Goal: Use online tool/utility: Utilize a website feature to perform a specific function

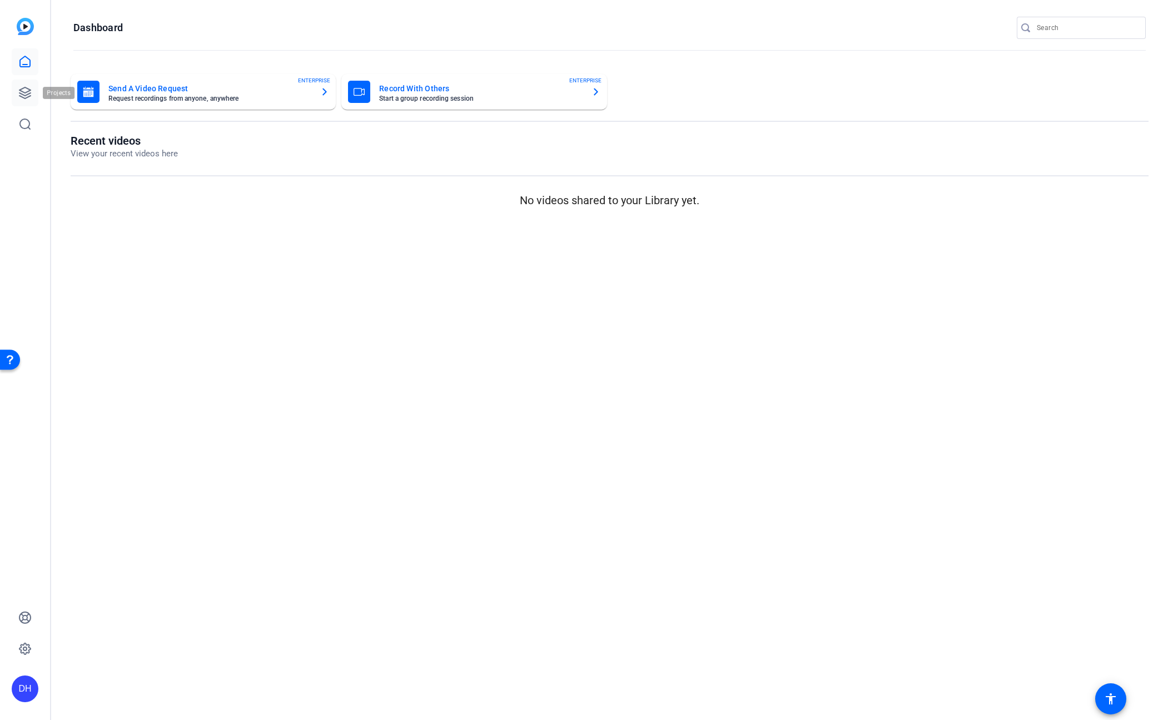
click at [28, 91] on icon at bounding box center [24, 92] width 13 height 13
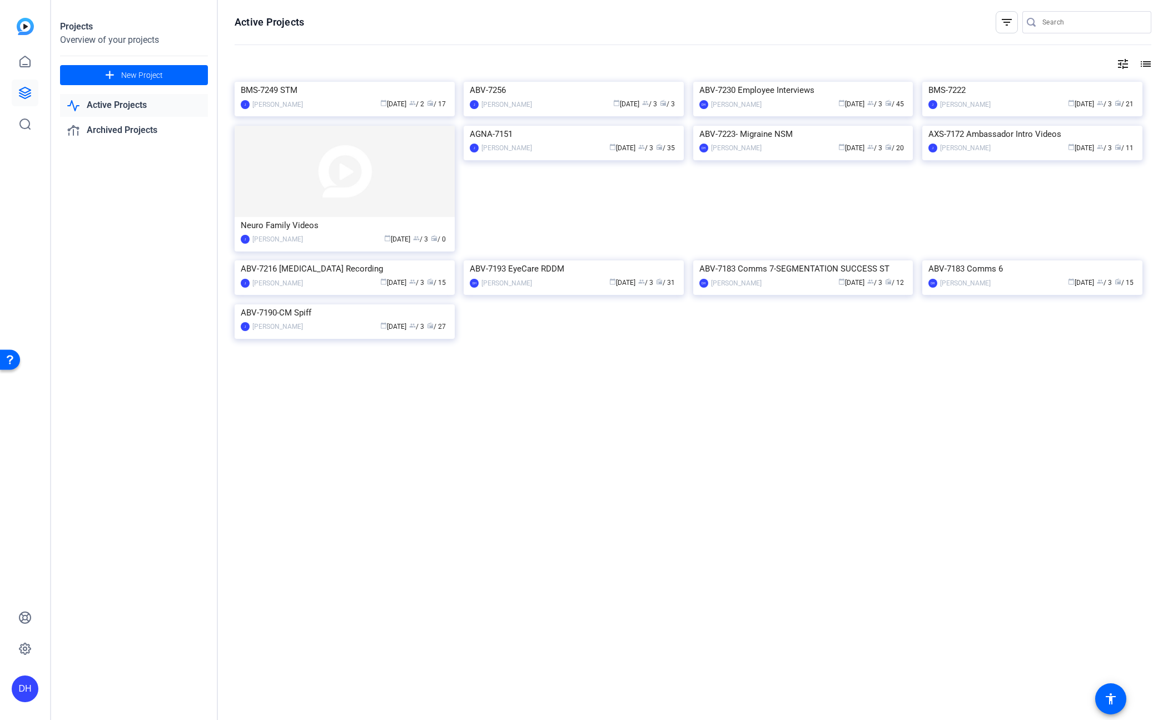
click at [110, 104] on link "Active Projects" at bounding box center [134, 105] width 148 height 23
click at [268, 110] on div "[PERSON_NAME]" at bounding box center [277, 104] width 51 height 11
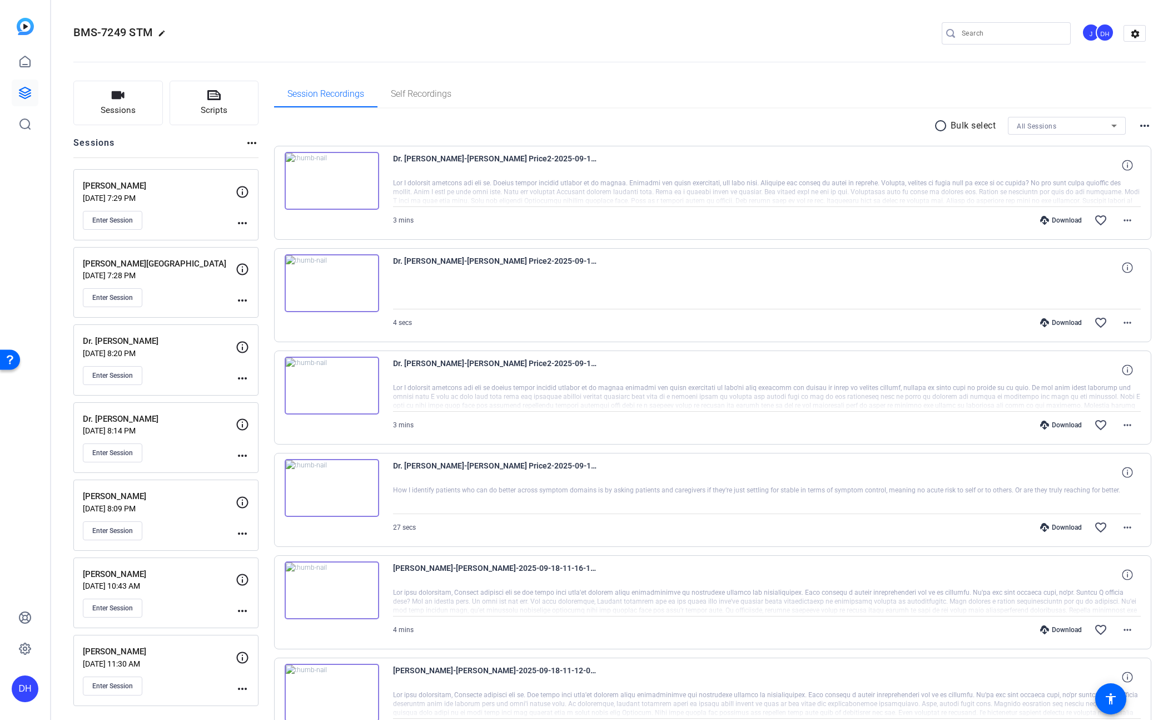
click at [154, 374] on div "Enter Session" at bounding box center [159, 375] width 153 height 19
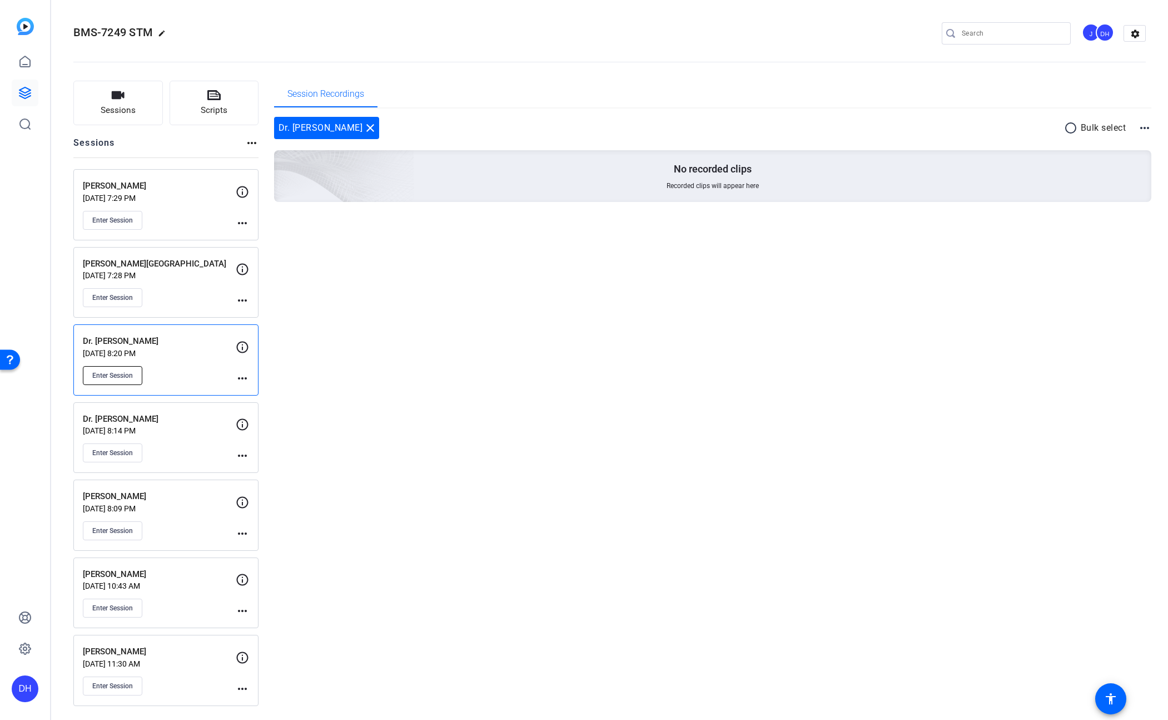
click at [115, 375] on span "Enter Session" at bounding box center [112, 375] width 41 height 9
click at [326, 95] on span "Session Recordings" at bounding box center [326, 94] width 77 height 9
click at [118, 96] on icon "button" at bounding box center [118, 95] width 13 height 8
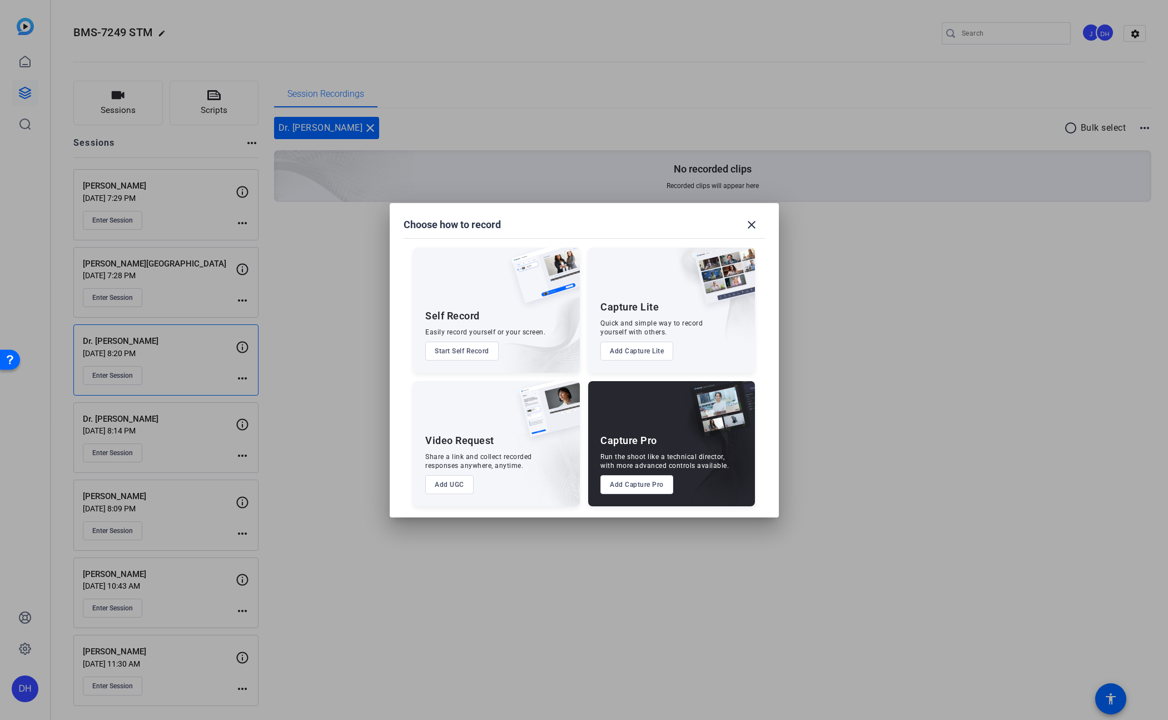
click at [351, 286] on div at bounding box center [584, 360] width 1168 height 720
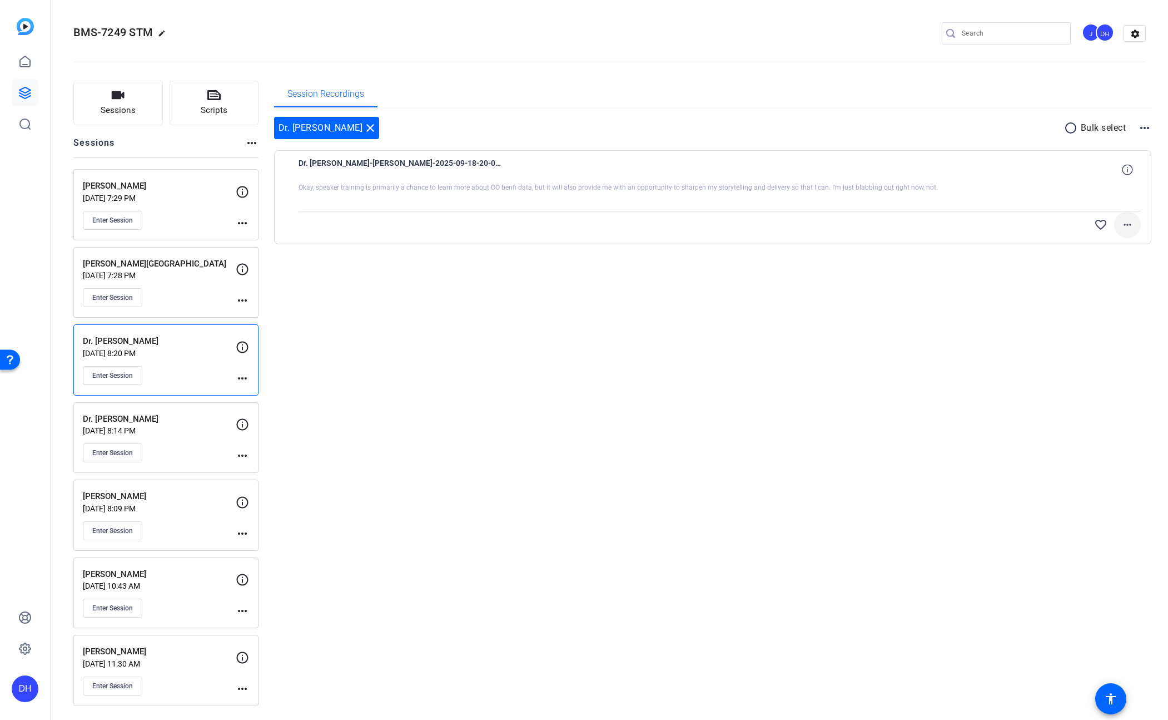
click at [1126, 225] on mat-icon "more_horiz" at bounding box center [1127, 224] width 13 height 13
click at [1099, 246] on span "Download Original" at bounding box center [1098, 247] width 67 height 13
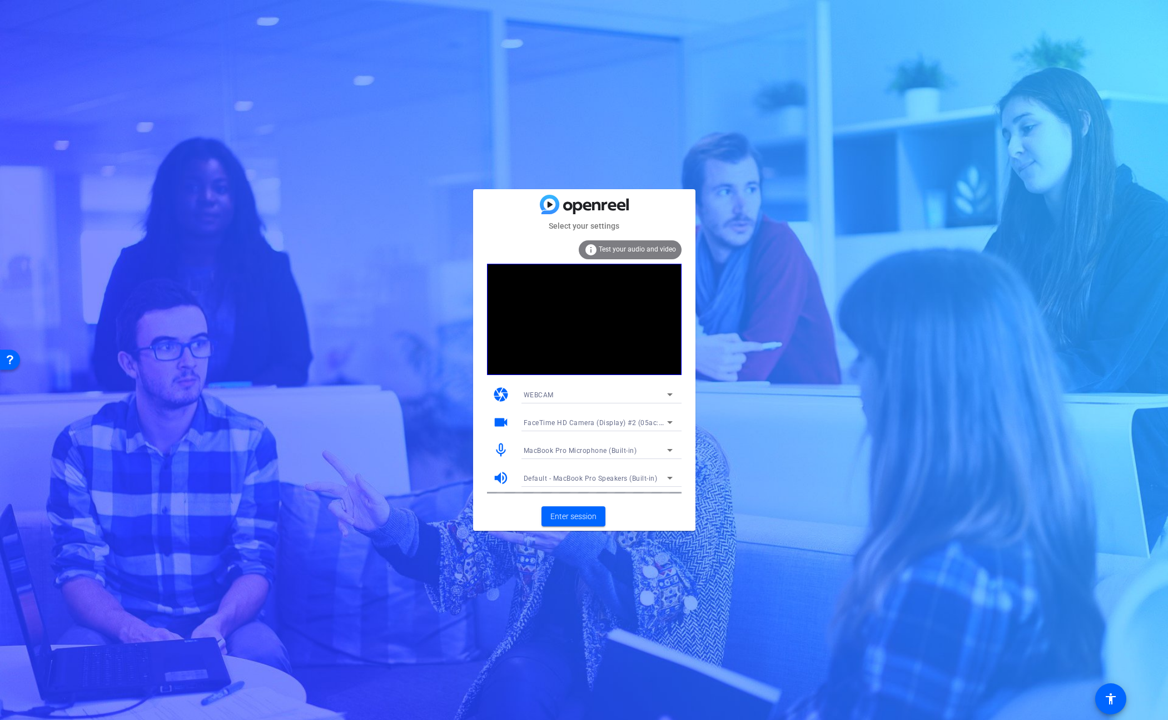
click at [619, 396] on div "WEBCAM" at bounding box center [595, 395] width 143 height 14
click at [604, 433] on mat-option "DESKTOP" at bounding box center [598, 434] width 167 height 18
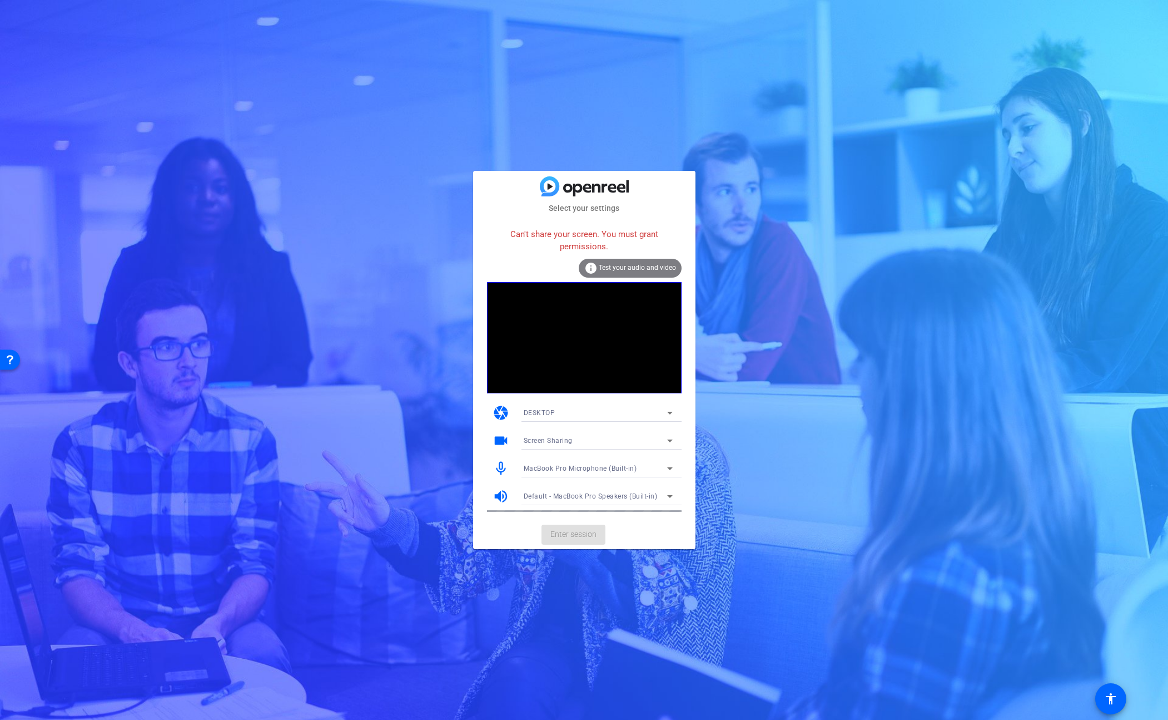
click at [579, 410] on div "DESKTOP" at bounding box center [595, 412] width 143 height 14
click at [580, 434] on mat-option "WEBCAM" at bounding box center [598, 435] width 167 height 18
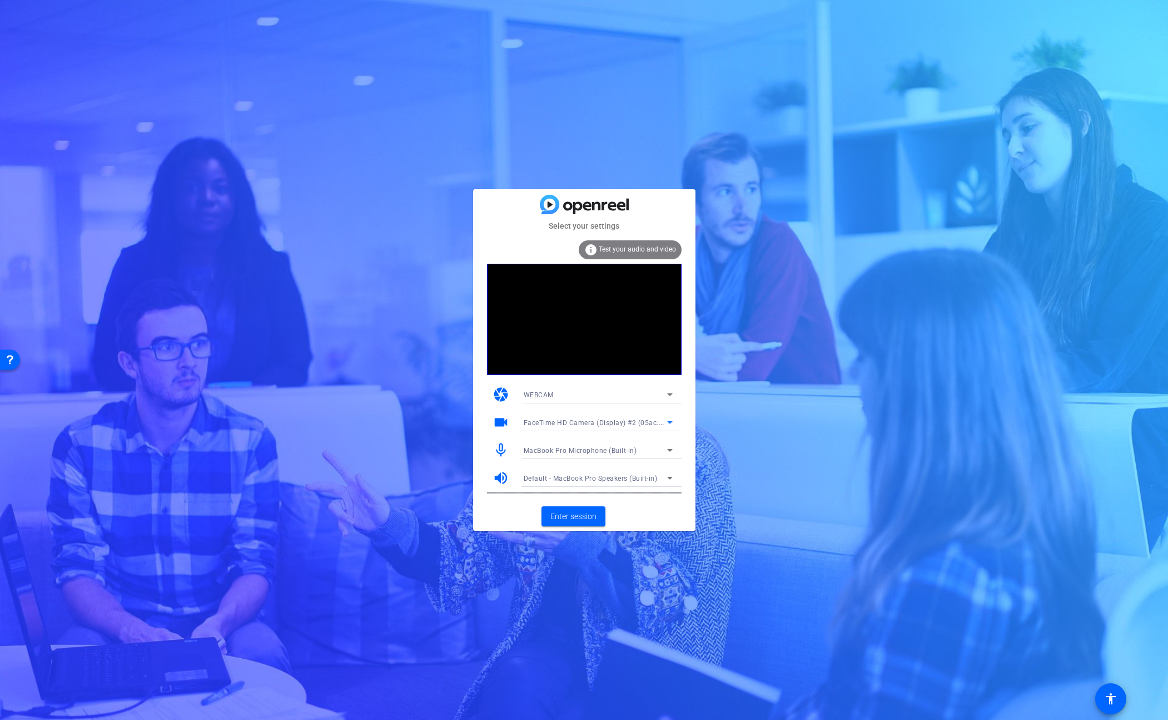
click at [584, 423] on span "FaceTime HD Camera (Display) #2 (05ac:1112)" at bounding box center [601, 422] width 155 height 9
click at [579, 462] on span "FaceTime HD Camera (Display) (05ac:1112)" at bounding box center [594, 461] width 141 height 13
click at [566, 512] on span "Enter session" at bounding box center [574, 516] width 46 height 12
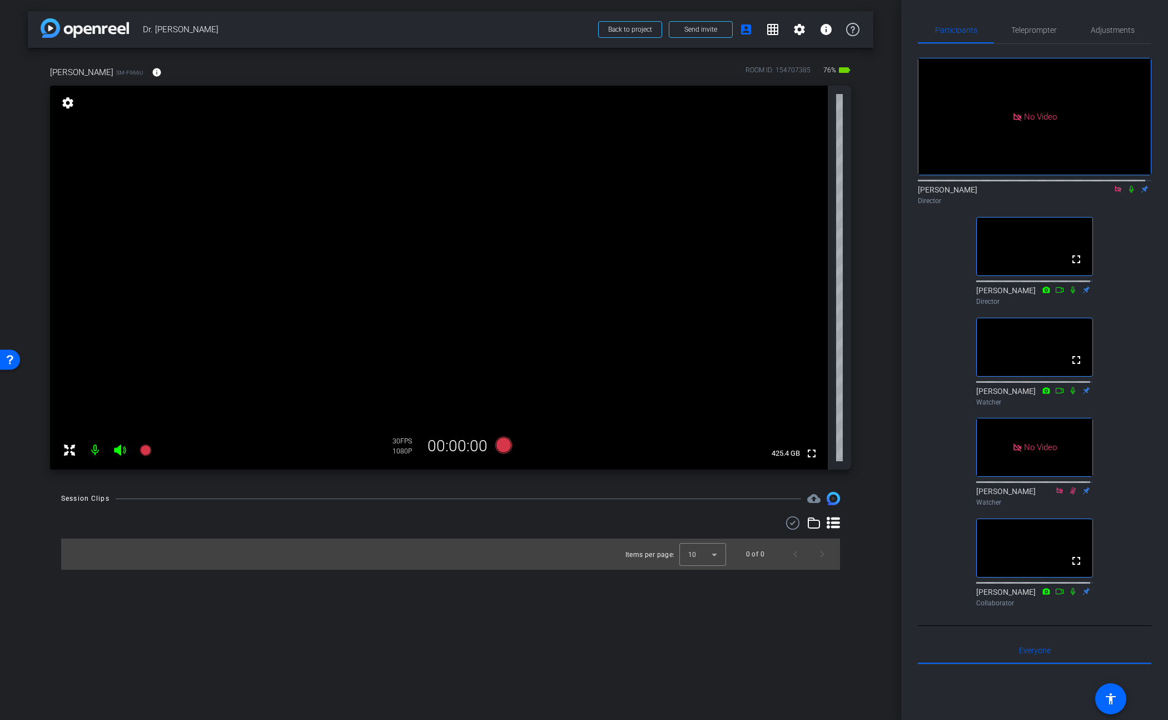
click at [1114, 193] on icon at bounding box center [1118, 189] width 9 height 8
click at [1034, 28] on span "Teleprompter" at bounding box center [1035, 30] width 46 height 8
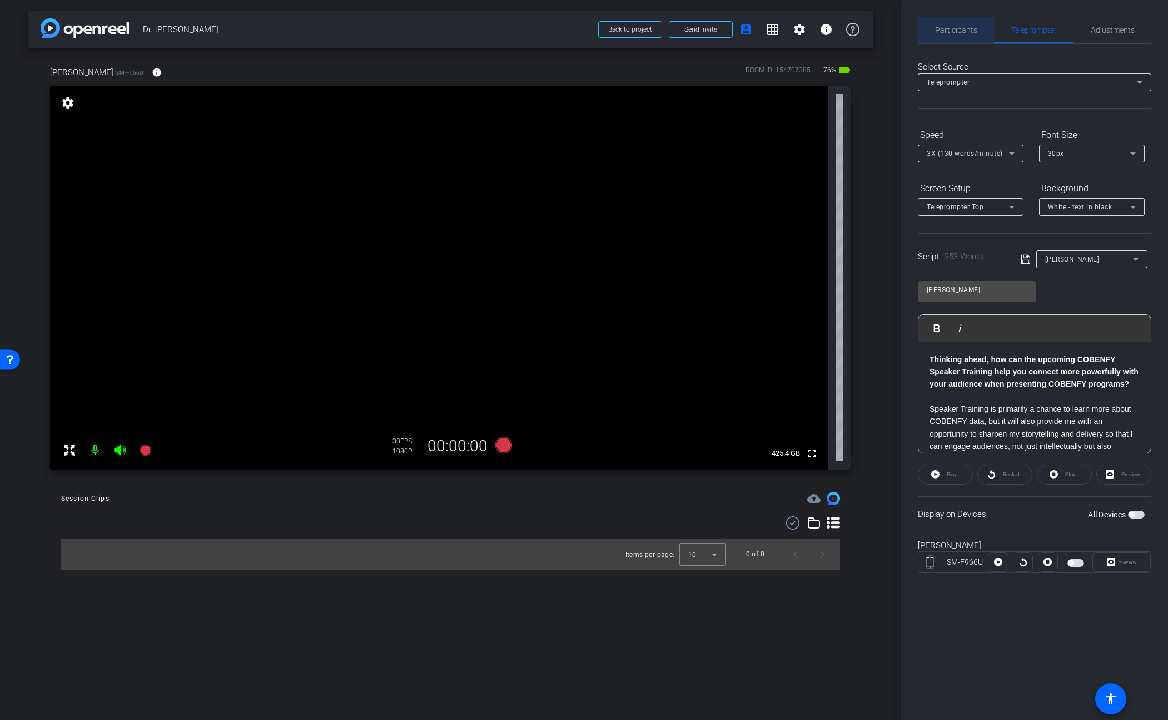
click at [954, 28] on span "Participants" at bounding box center [956, 30] width 42 height 8
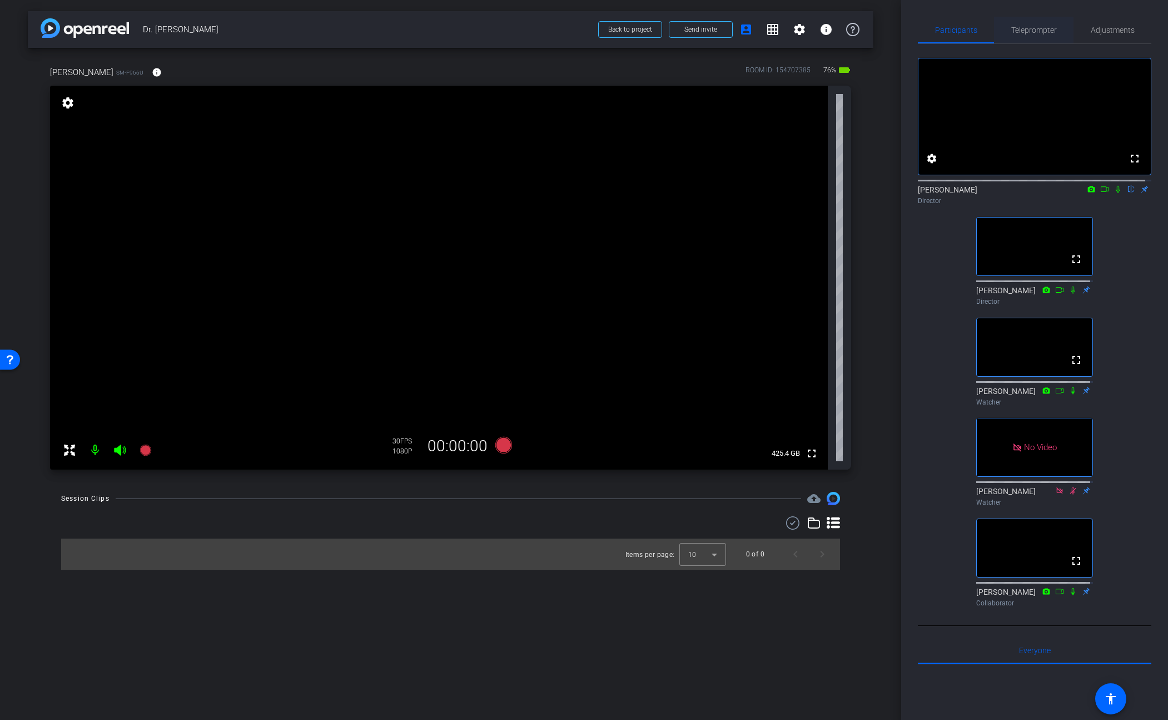
click at [1033, 31] on span "Teleprompter" at bounding box center [1035, 30] width 46 height 8
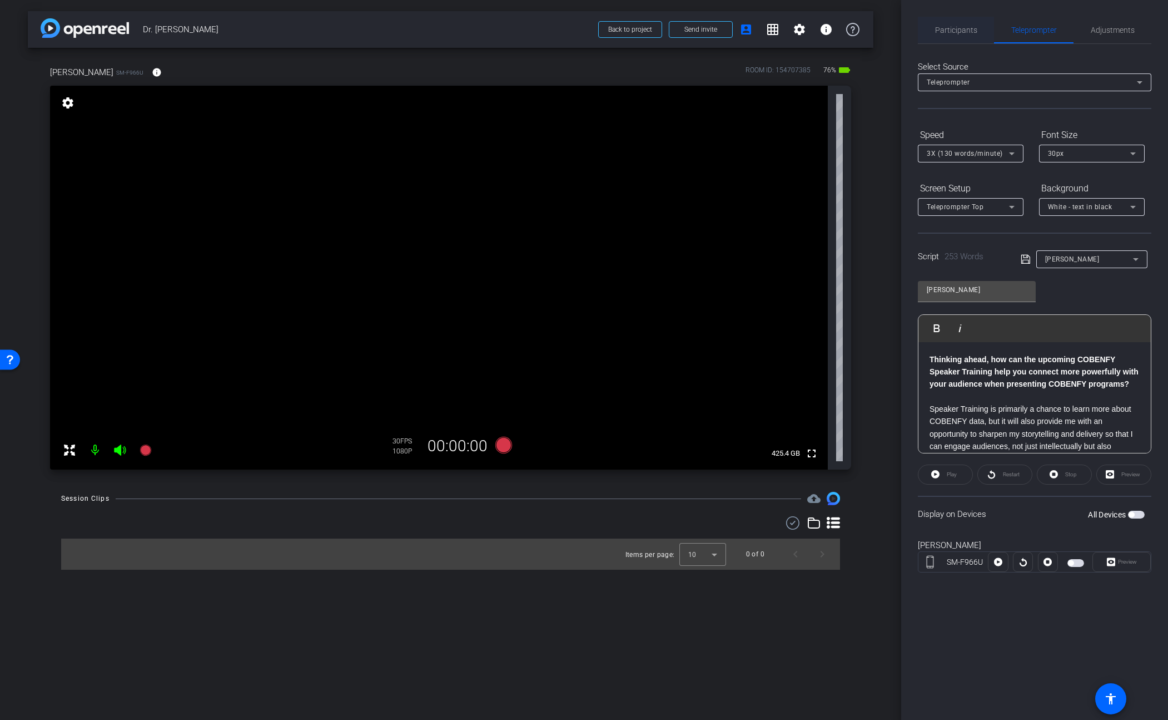
click at [948, 31] on span "Participants" at bounding box center [956, 30] width 42 height 8
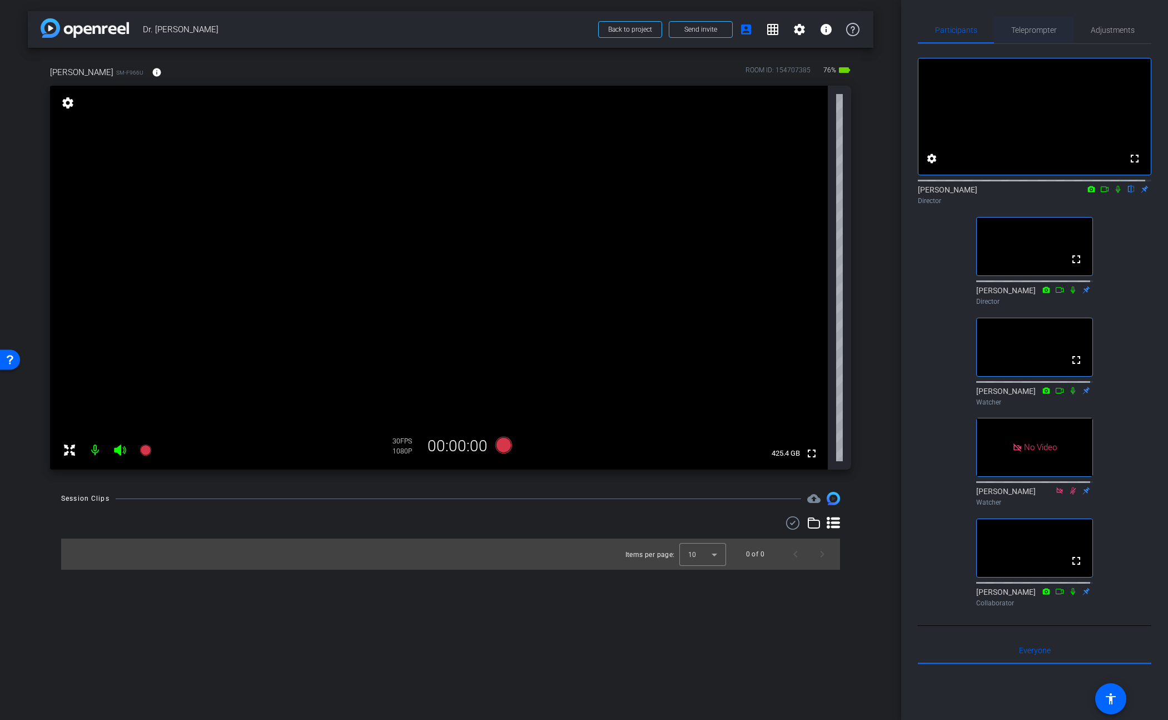
click at [1033, 31] on span "Teleprompter" at bounding box center [1035, 30] width 46 height 8
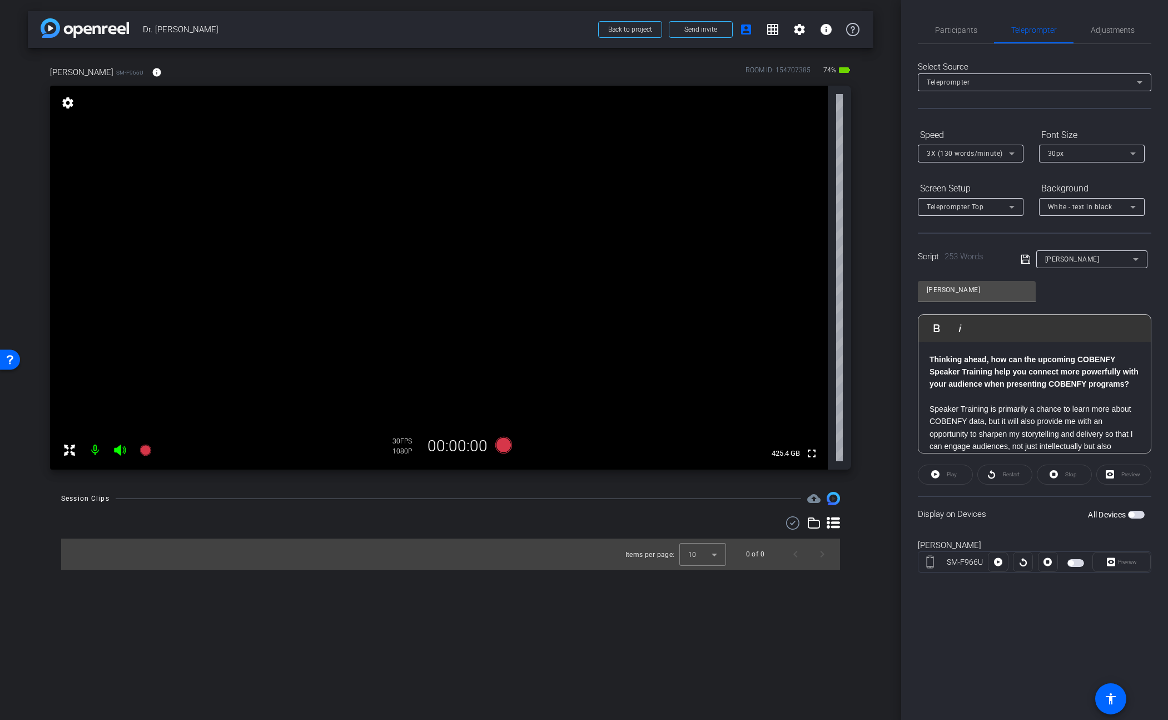
click at [1078, 562] on span "button" at bounding box center [1076, 563] width 17 height 8
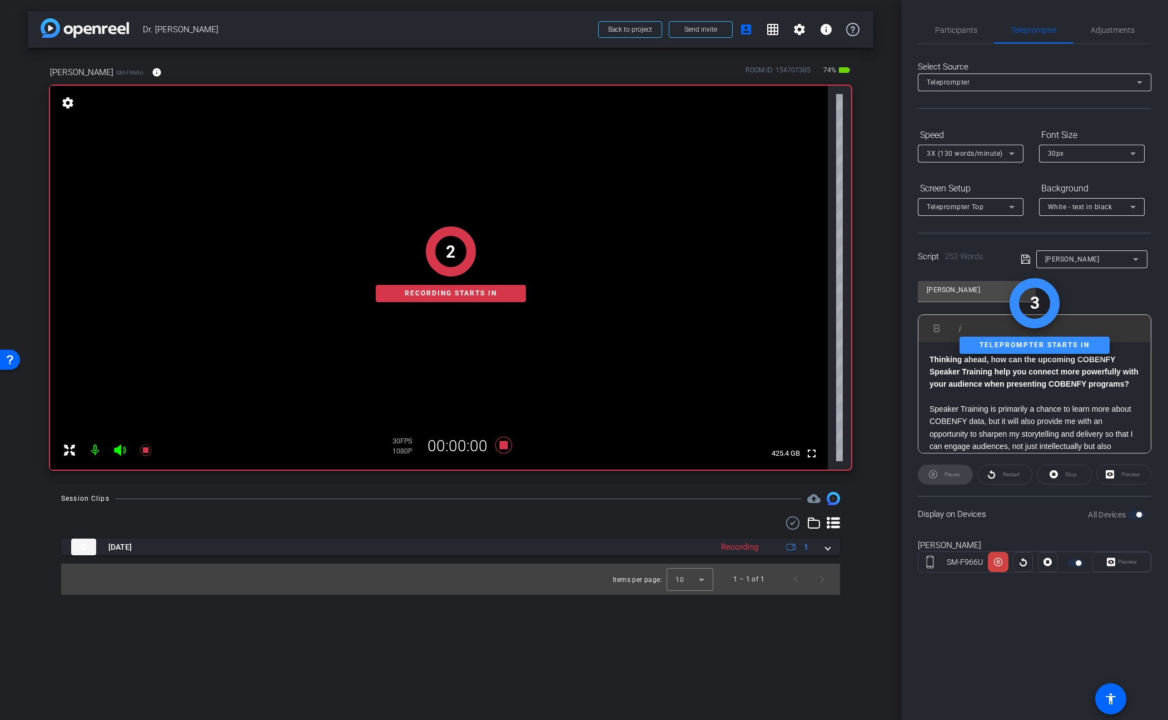
click at [1134, 565] on div "Preview" at bounding box center [1122, 562] width 58 height 20
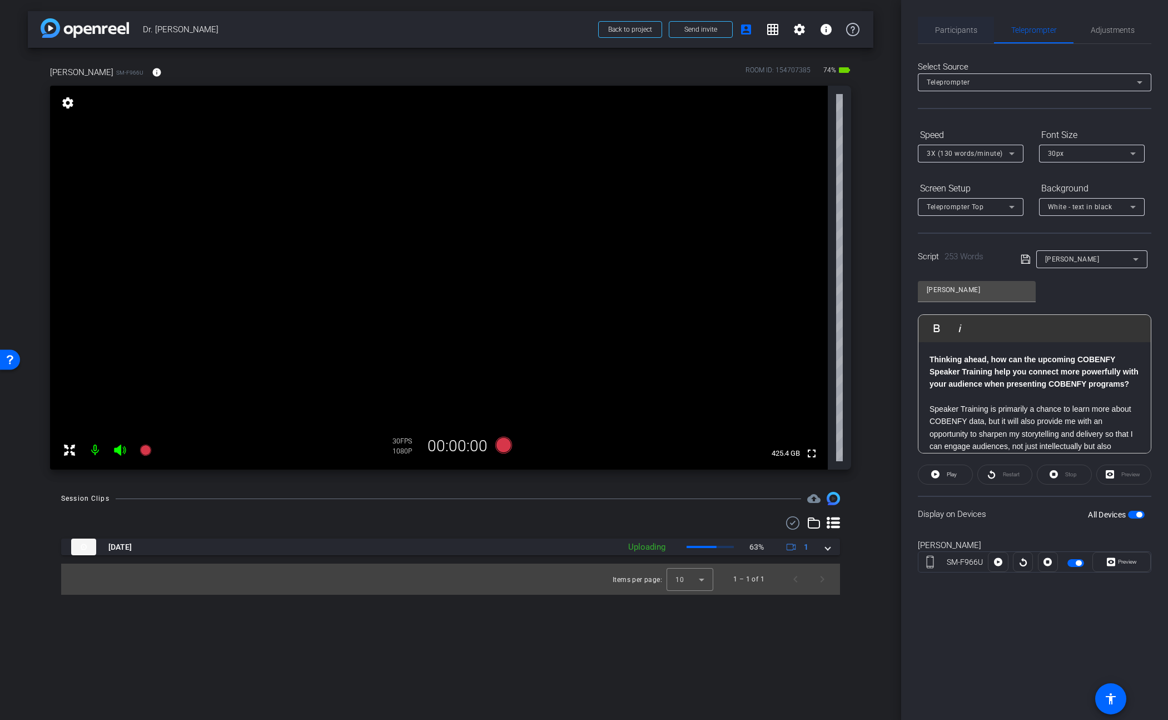
click at [962, 33] on span "Participants" at bounding box center [956, 30] width 42 height 8
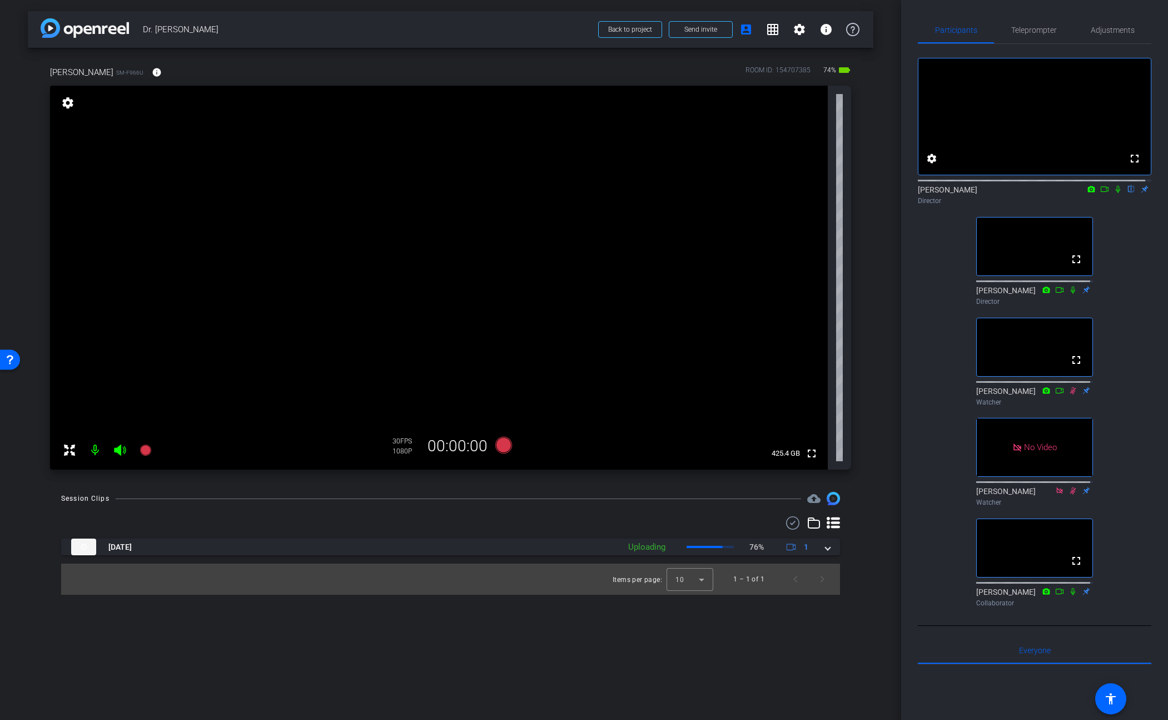
click at [1114, 193] on icon at bounding box center [1118, 189] width 9 height 8
click at [1101, 193] on icon at bounding box center [1105, 189] width 9 height 8
click at [1127, 193] on icon at bounding box center [1131, 189] width 9 height 8
click at [1117, 194] on mat-icon at bounding box center [1118, 189] width 13 height 10
click at [1041, 26] on span "Teleprompter" at bounding box center [1035, 30] width 46 height 8
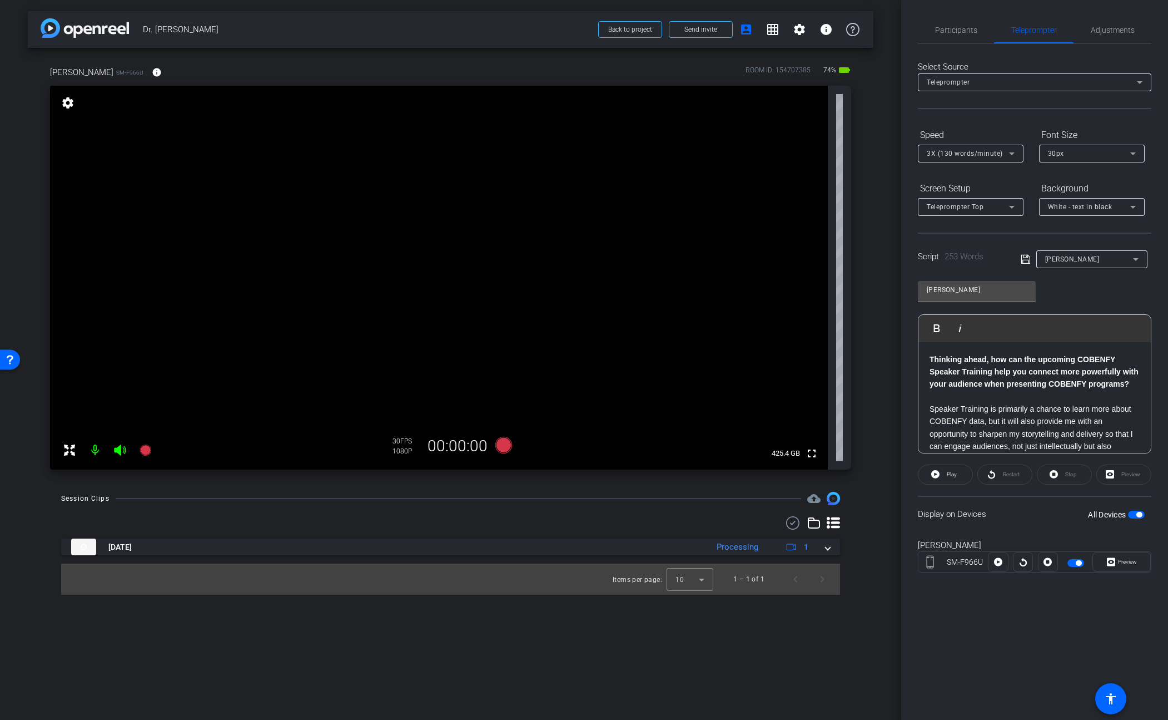
click at [1074, 564] on span "button" at bounding box center [1076, 563] width 17 height 8
click at [955, 28] on span "Participants" at bounding box center [956, 30] width 42 height 8
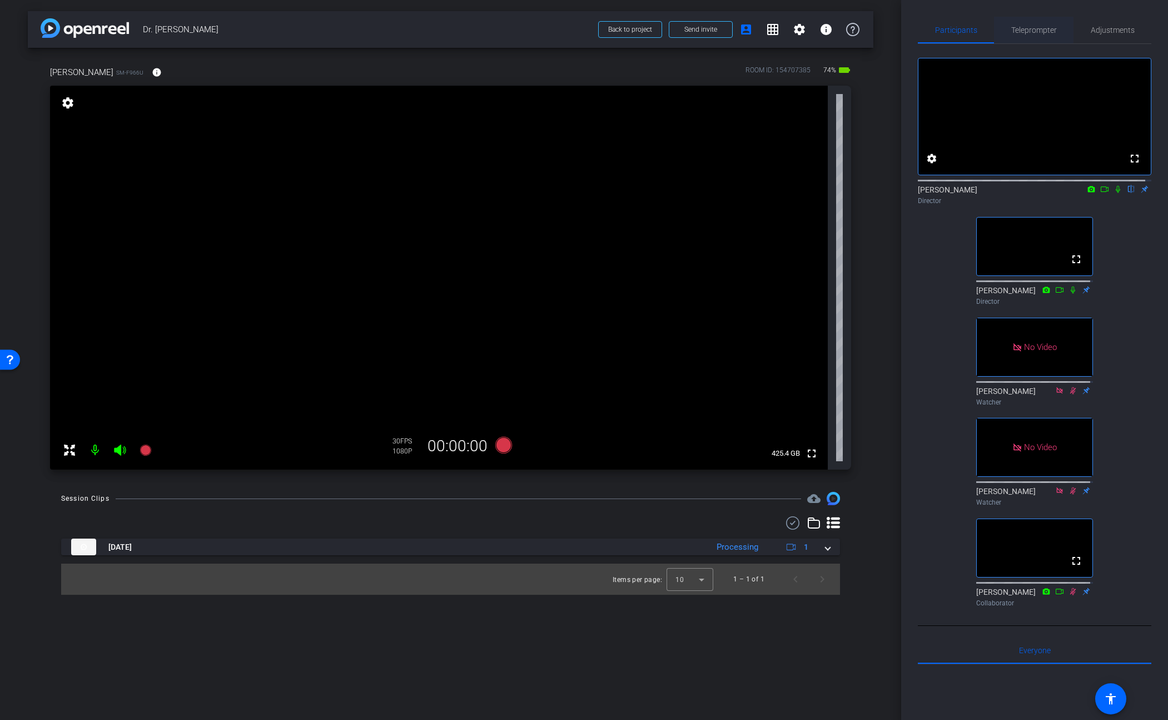
click at [1038, 28] on span "Teleprompter" at bounding box center [1035, 30] width 46 height 8
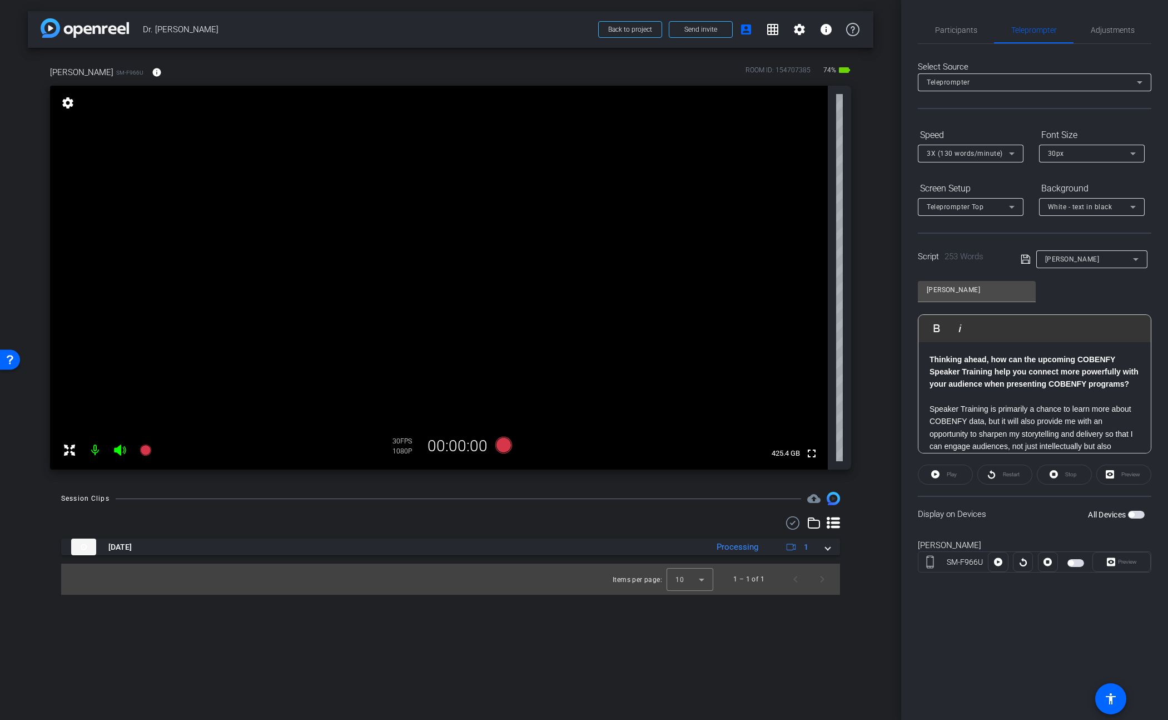
click at [1003, 477] on div "Restart" at bounding box center [1005, 474] width 55 height 20
click at [1024, 562] on div at bounding box center [1023, 562] width 20 height 20
click at [1078, 561] on span "button" at bounding box center [1076, 563] width 17 height 8
click at [961, 29] on span "Participants" at bounding box center [956, 30] width 42 height 8
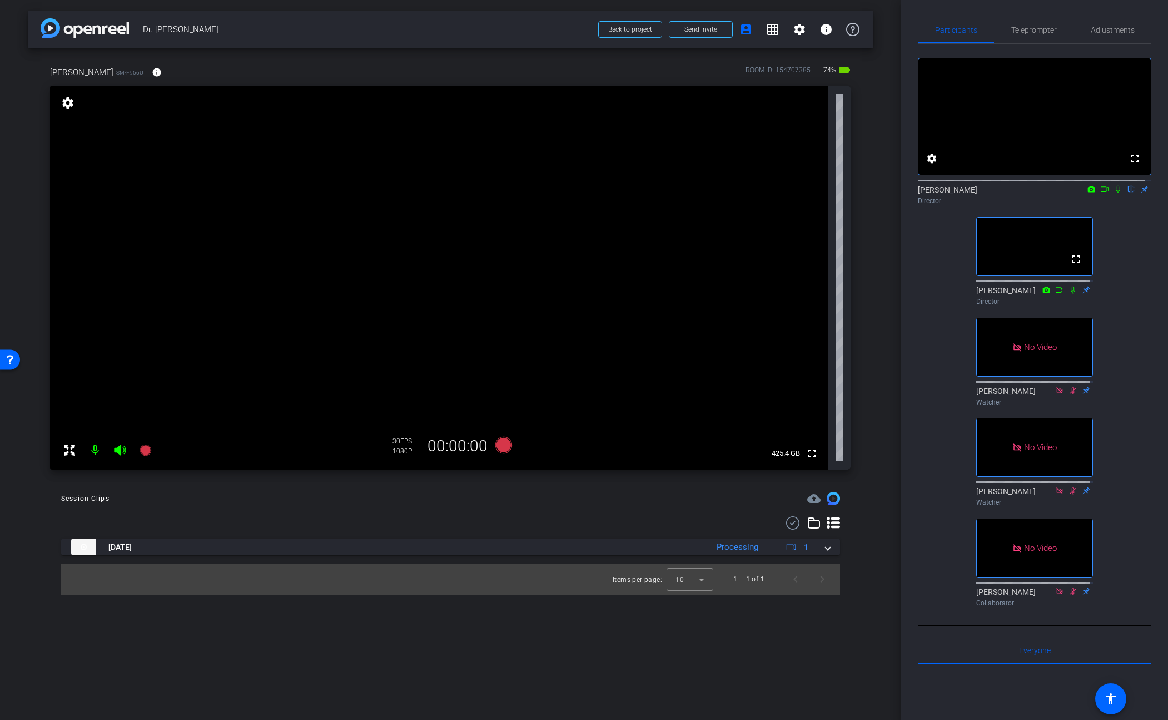
click at [1101, 193] on icon at bounding box center [1105, 189] width 9 height 8
click at [1128, 193] on icon at bounding box center [1131, 189] width 9 height 8
click at [1025, 28] on span "Teleprompter" at bounding box center [1035, 30] width 46 height 8
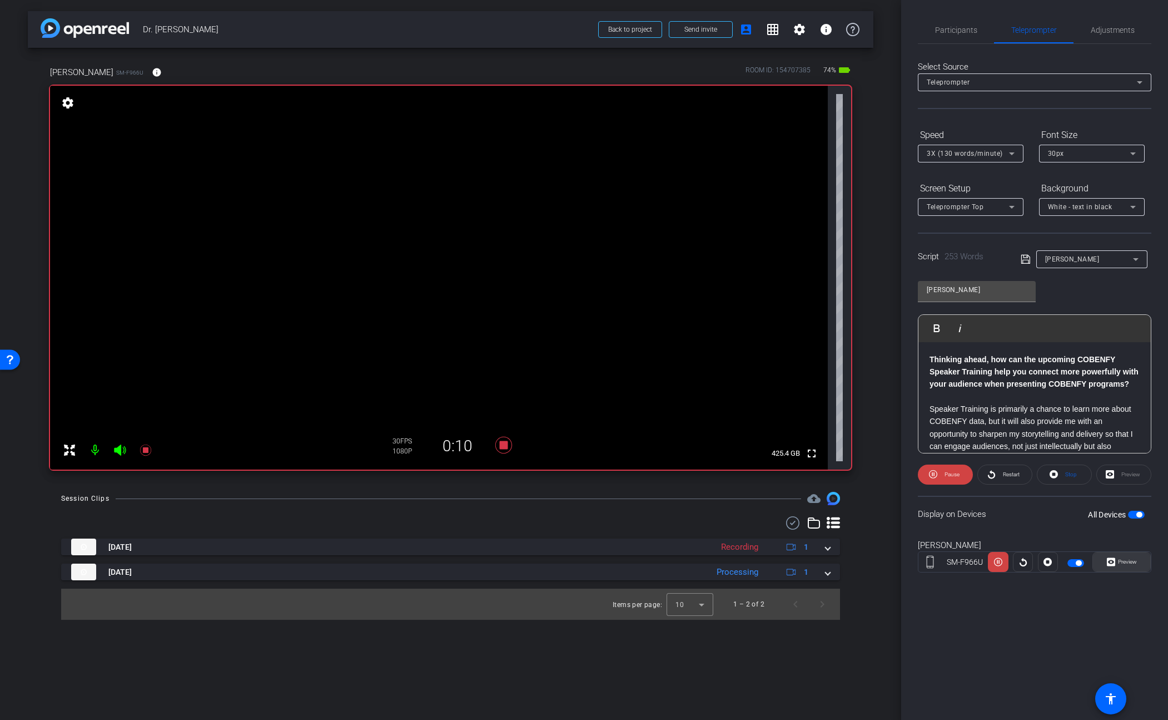
click at [1119, 559] on span "Preview" at bounding box center [1127, 561] width 19 height 6
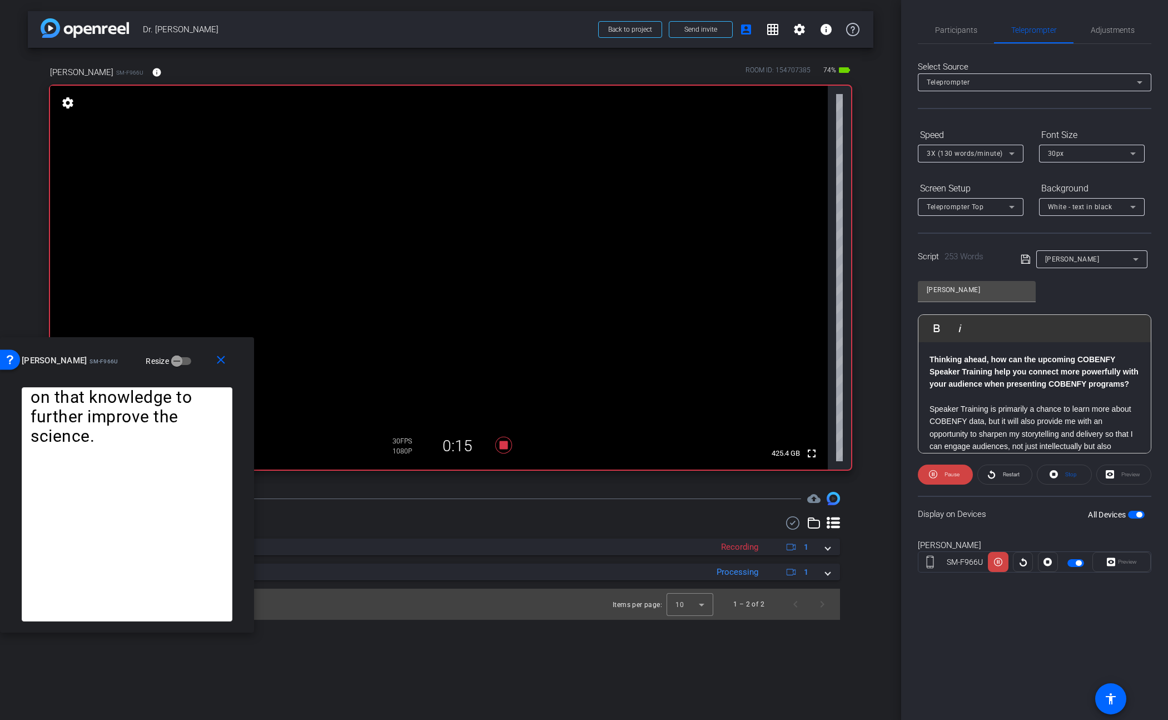
drag, startPoint x: 591, startPoint y: 220, endPoint x: 133, endPoint y: 344, distance: 474.9
click at [133, 344] on div "close [PERSON_NAME] SM-F966U Resize" at bounding box center [127, 362] width 254 height 50
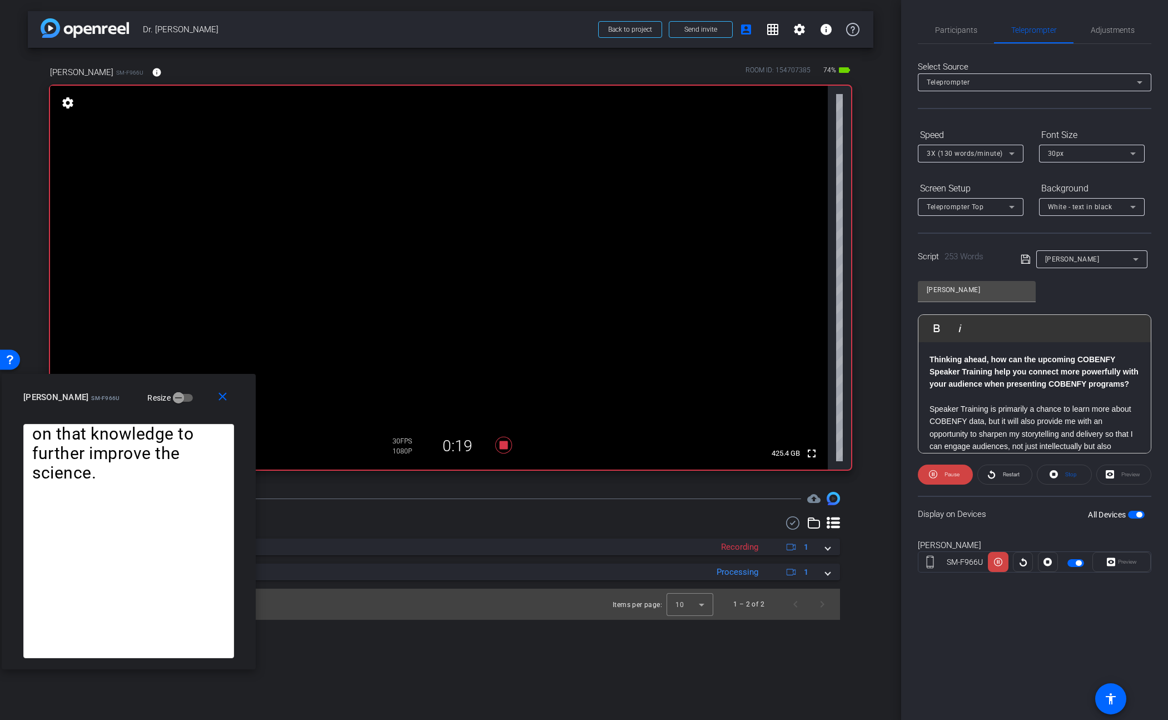
drag, startPoint x: 250, startPoint y: 629, endPoint x: 252, endPoint y: 665, distance: 35.6
click at [252, 665] on div "Thinking ahead, how can the upcoming COBENFY Speaker Training help you connect …" at bounding box center [129, 546] width 254 height 245
click at [992, 560] on span at bounding box center [998, 561] width 20 height 27
click at [992, 560] on span at bounding box center [998, 561] width 19 height 27
click at [992, 560] on span at bounding box center [998, 561] width 20 height 27
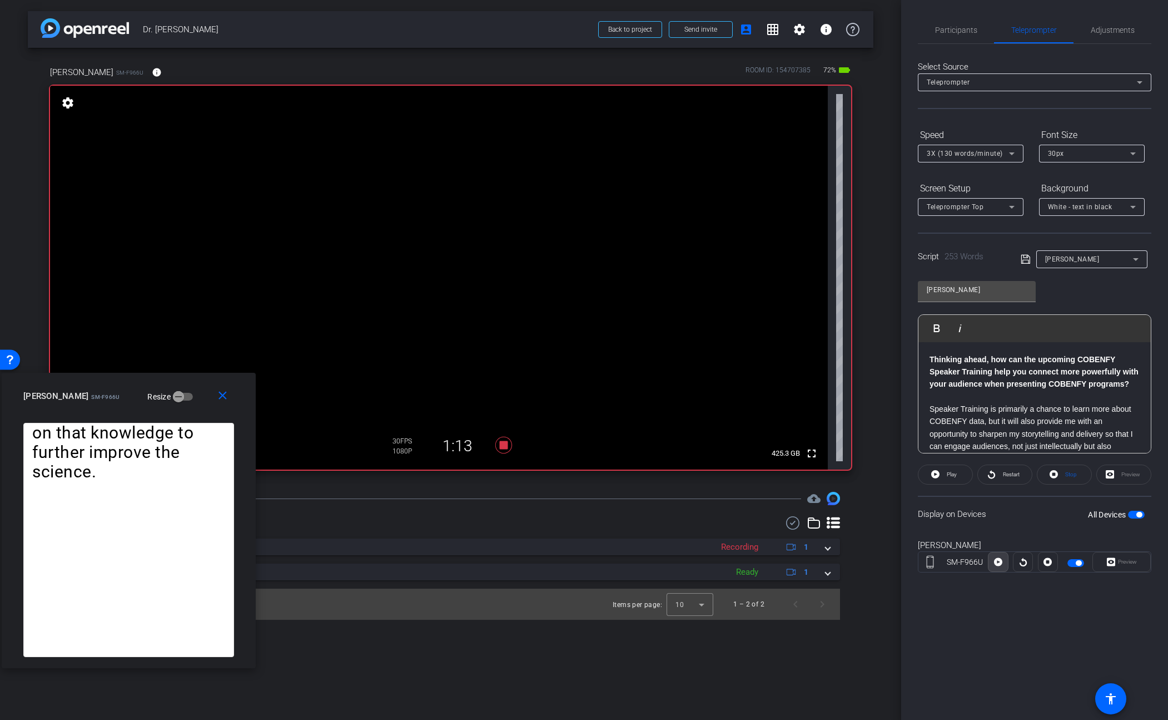
click at [992, 560] on span at bounding box center [998, 561] width 19 height 27
click at [998, 561] on icon at bounding box center [998, 562] width 8 height 8
click at [998, 561] on icon at bounding box center [998, 561] width 8 height 17
click at [998, 561] on icon at bounding box center [998, 562] width 8 height 8
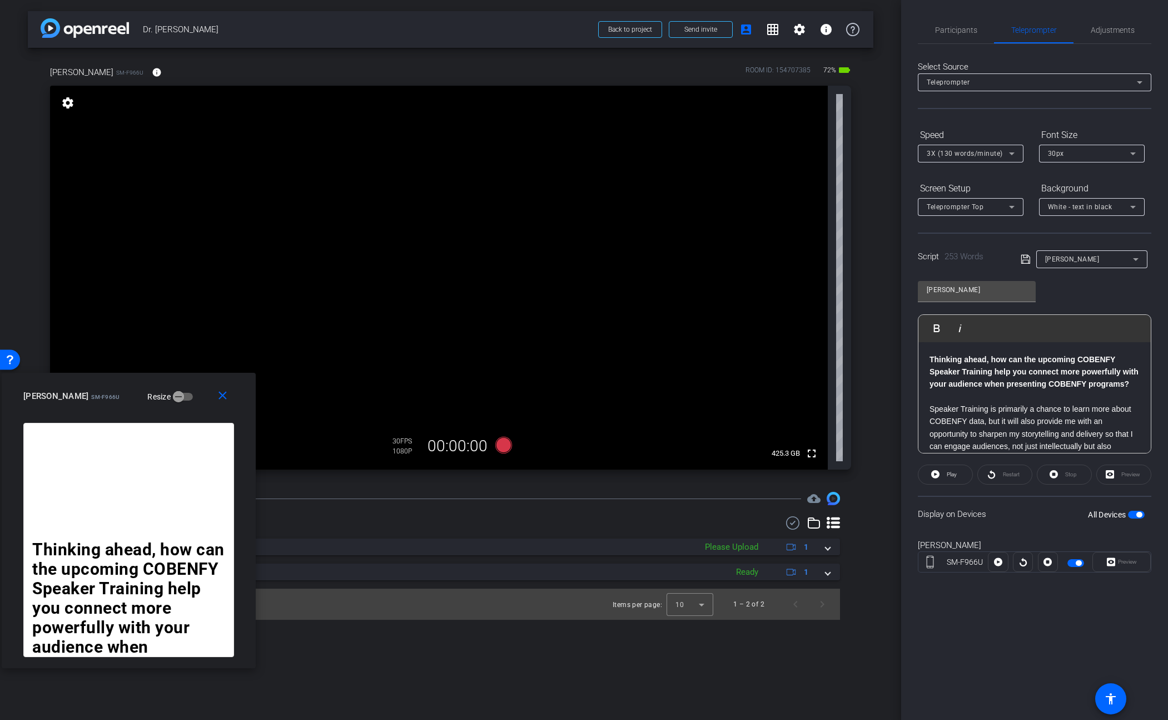
click at [1022, 561] on div at bounding box center [1023, 562] width 20 height 20
click at [1010, 476] on div "Restart" at bounding box center [1005, 474] width 55 height 20
click at [1076, 562] on span "button" at bounding box center [1079, 563] width 6 height 6
click at [965, 29] on span "Participants" at bounding box center [956, 30] width 42 height 8
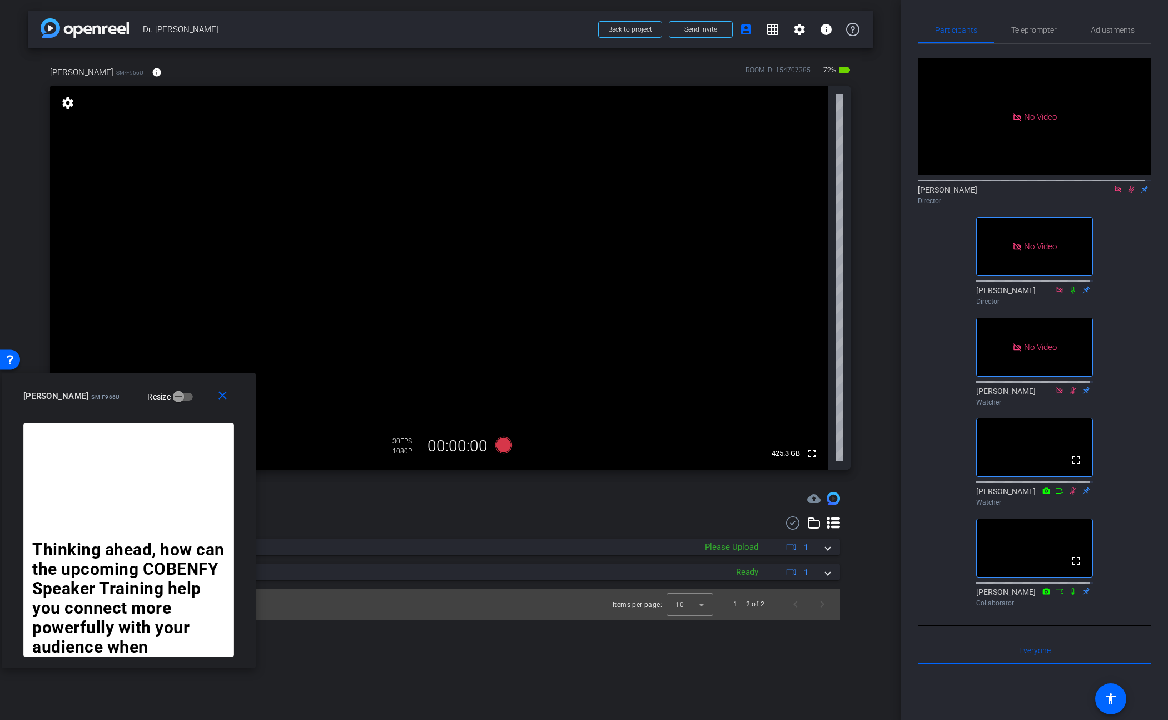
click at [1127, 185] on icon at bounding box center [1131, 189] width 9 height 8
click at [1015, 28] on span "Teleprompter" at bounding box center [1035, 30] width 46 height 8
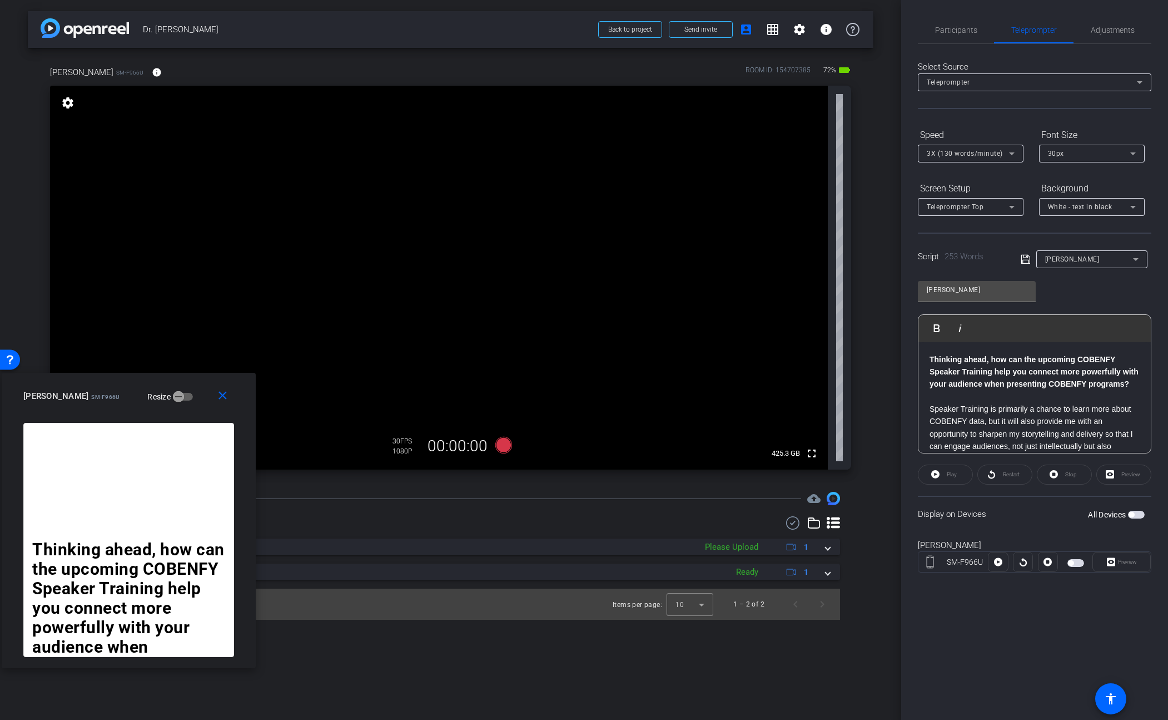
click at [1077, 562] on span "button" at bounding box center [1076, 563] width 17 height 8
click at [1023, 562] on div at bounding box center [1023, 562] width 20 height 20
click at [1002, 474] on div "Restart" at bounding box center [1005, 474] width 55 height 20
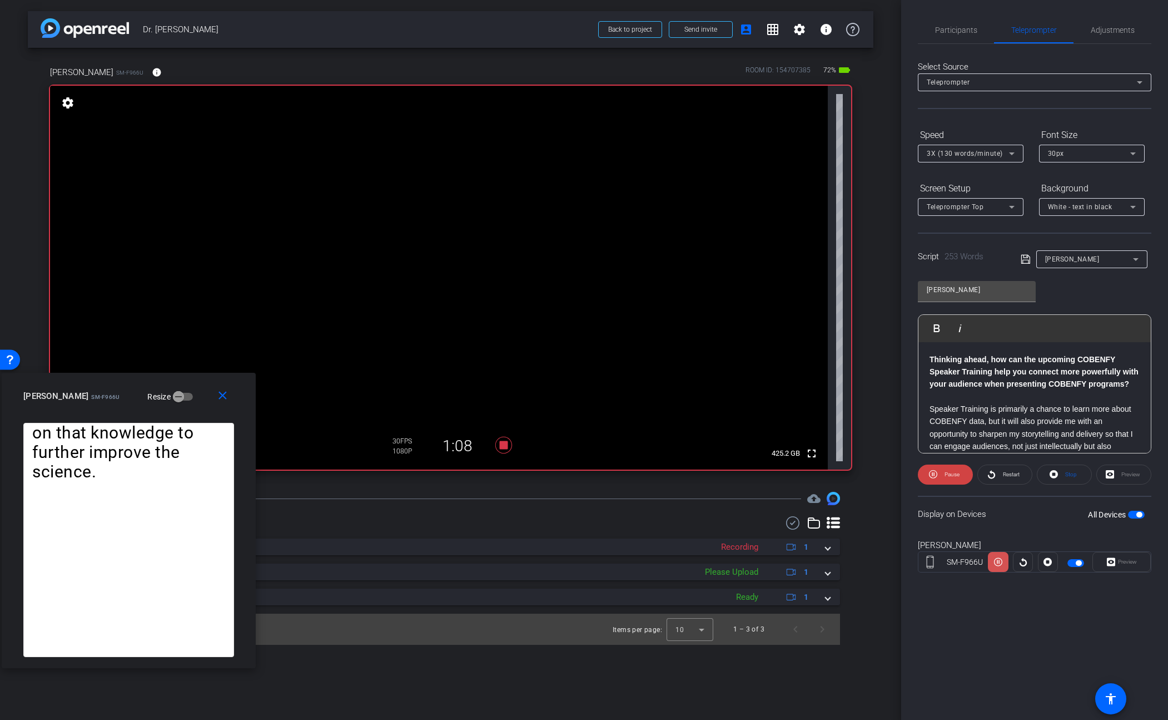
click at [1000, 562] on icon at bounding box center [998, 561] width 8 height 17
click at [1000, 562] on icon at bounding box center [998, 562] width 8 height 8
click at [1000, 562] on icon at bounding box center [998, 561] width 8 height 17
click at [1000, 562] on icon at bounding box center [998, 562] width 8 height 8
click at [1001, 562] on icon at bounding box center [998, 561] width 8 height 17
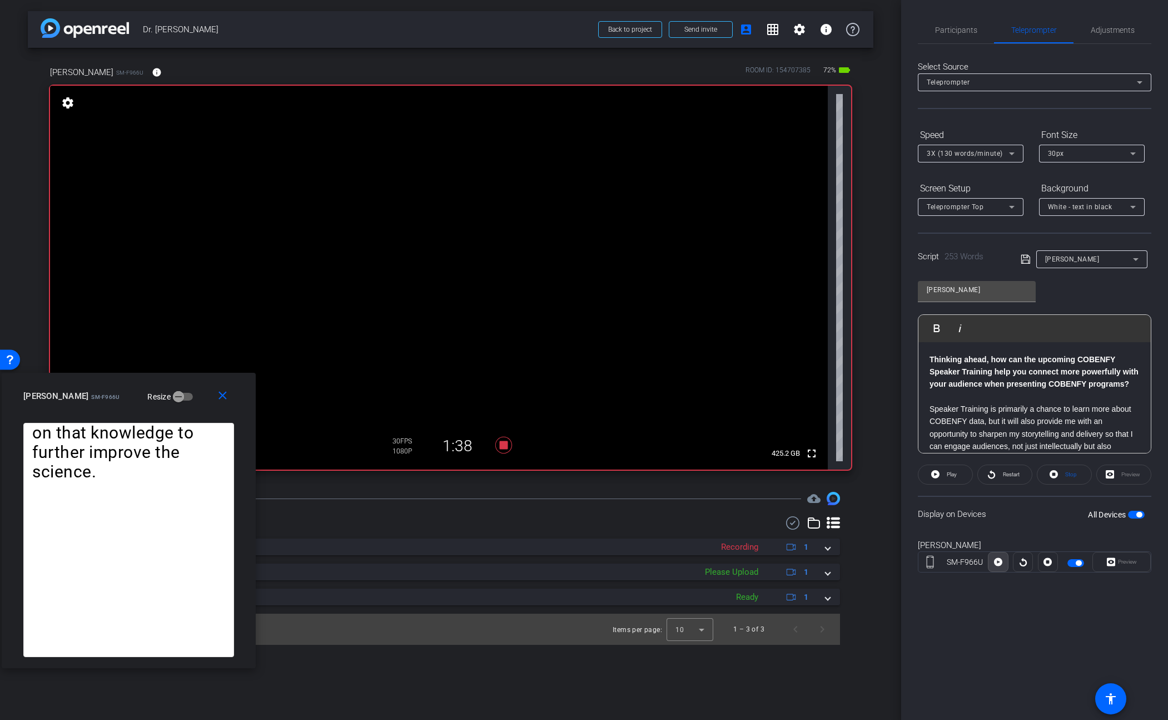
click at [1001, 562] on icon at bounding box center [998, 562] width 8 height 8
click at [1001, 562] on icon at bounding box center [998, 561] width 8 height 17
click at [1001, 562] on icon at bounding box center [998, 562] width 8 height 8
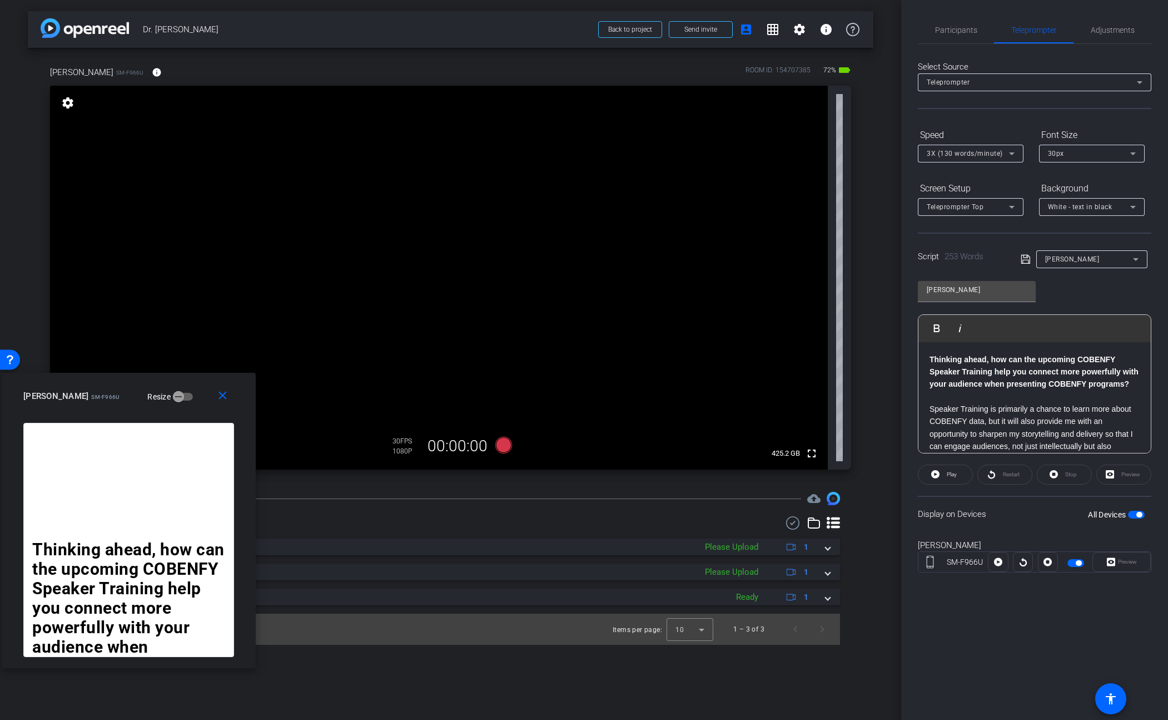
click at [1073, 561] on span "button" at bounding box center [1076, 563] width 17 height 8
click at [951, 27] on span "Participants" at bounding box center [956, 30] width 42 height 8
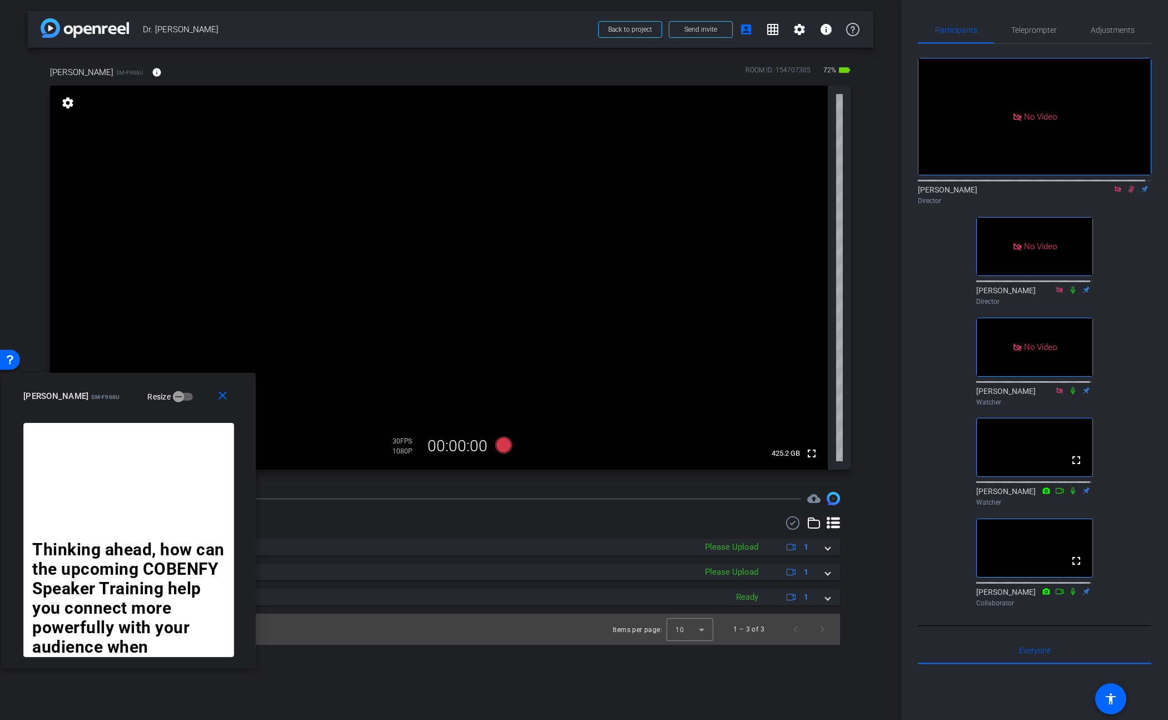
click at [1116, 185] on icon at bounding box center [1118, 189] width 9 height 8
click at [1116, 193] on icon at bounding box center [1119, 189] width 6 height 7
click at [1035, 27] on span "Teleprompter" at bounding box center [1035, 30] width 46 height 8
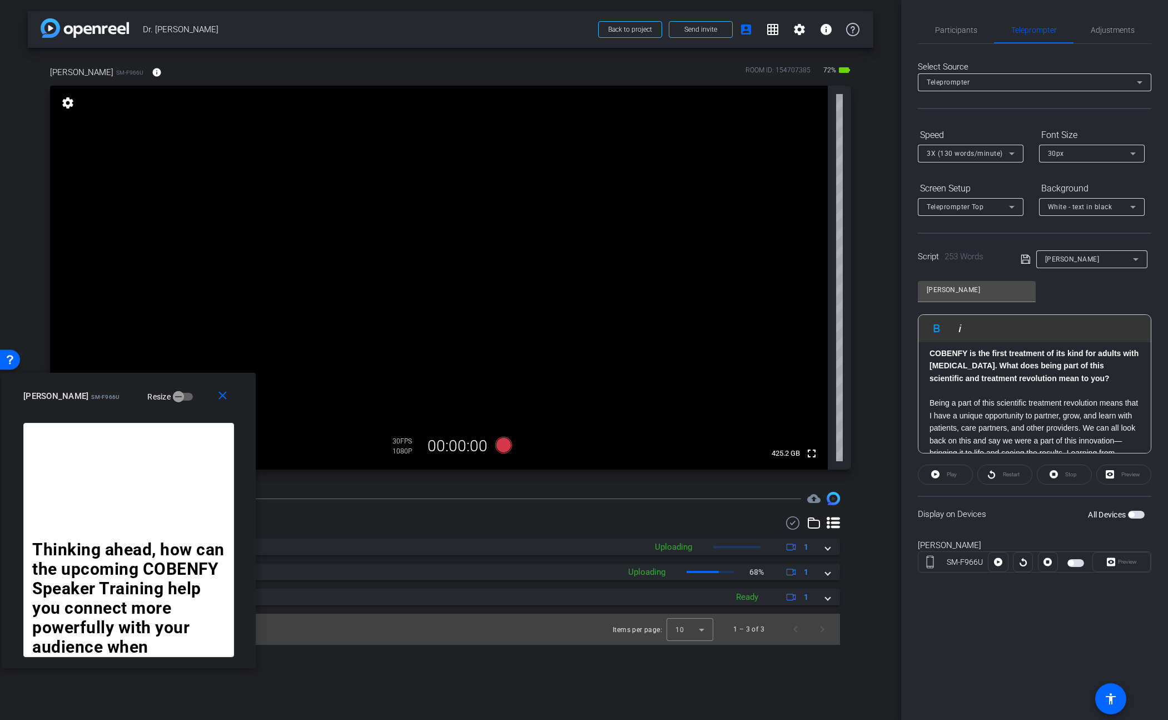
scroll to position [255, 0]
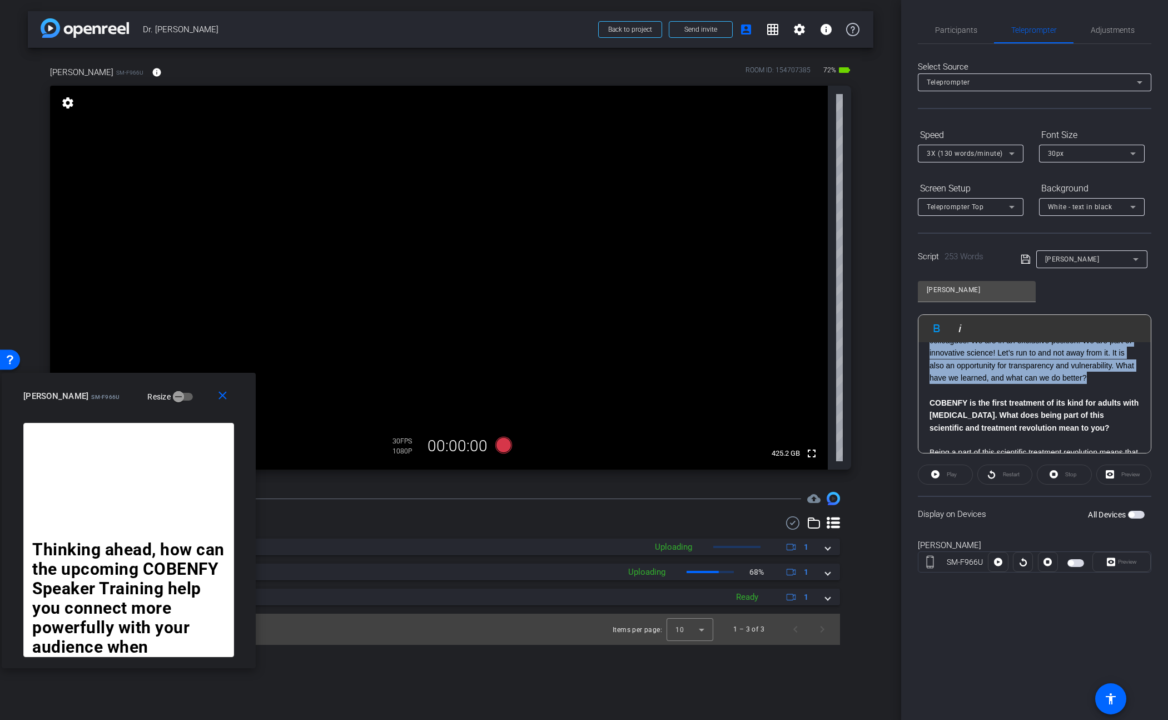
drag, startPoint x: 928, startPoint y: 361, endPoint x: 1048, endPoint y: 399, distance: 125.9
click at [1048, 399] on div "Thinking ahead, how can the upcoming COBENFY Speaker Training help you connect …" at bounding box center [1035, 334] width 232 height 495
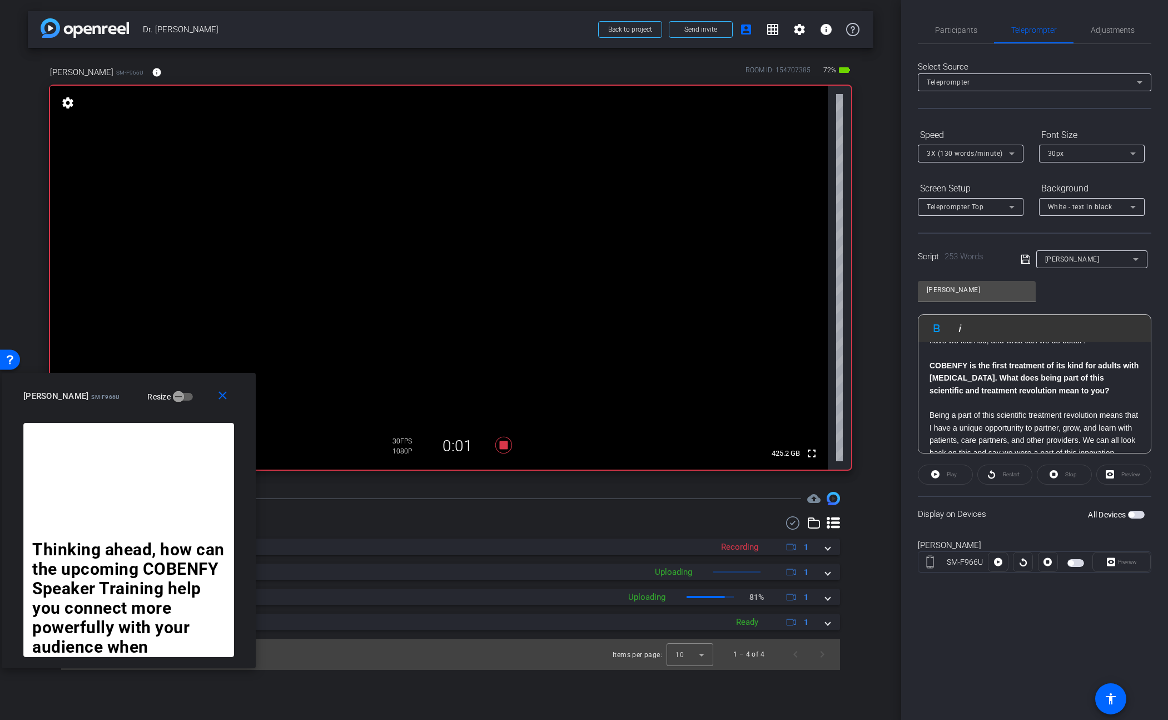
scroll to position [287, 0]
click at [929, 398] on div "Thinking ahead, how can the upcoming COBENFY Speaker Training help you connect …" at bounding box center [1035, 302] width 232 height 495
click at [1080, 562] on span "button" at bounding box center [1076, 563] width 17 height 8
click at [924, 395] on div "Thinking ahead, how can the upcoming COBENFY Speaker Training help you connect …" at bounding box center [1035, 302] width 232 height 495
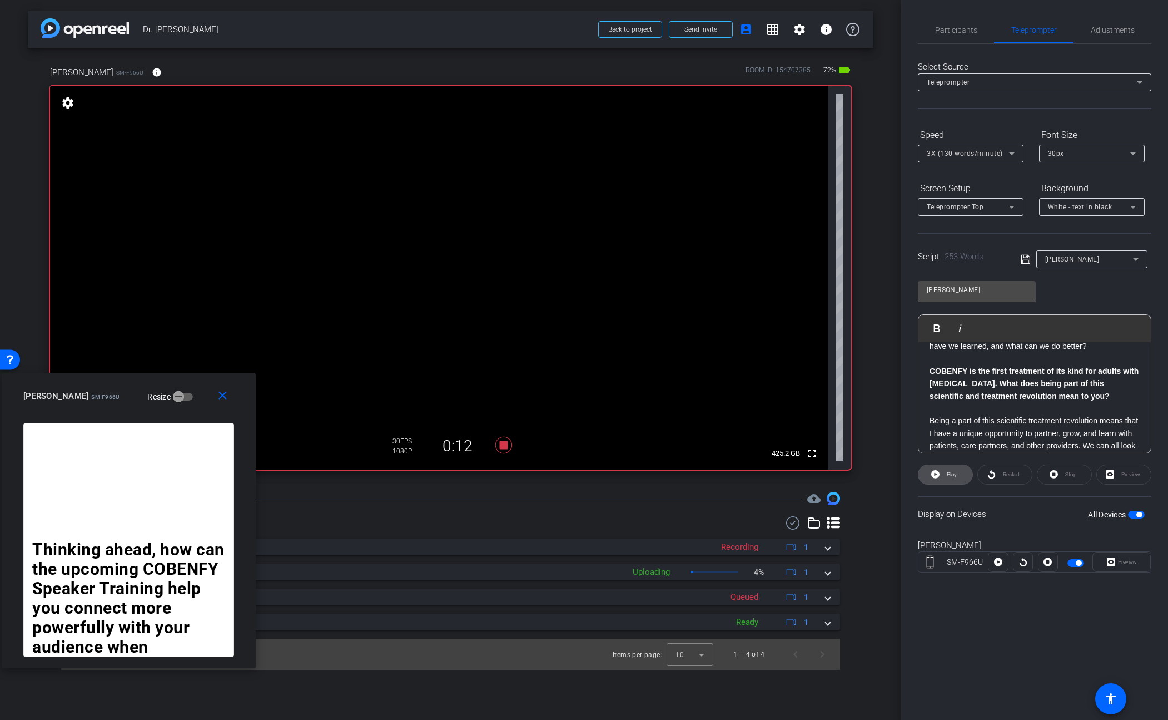
click at [949, 476] on span "Play" at bounding box center [952, 474] width 10 height 6
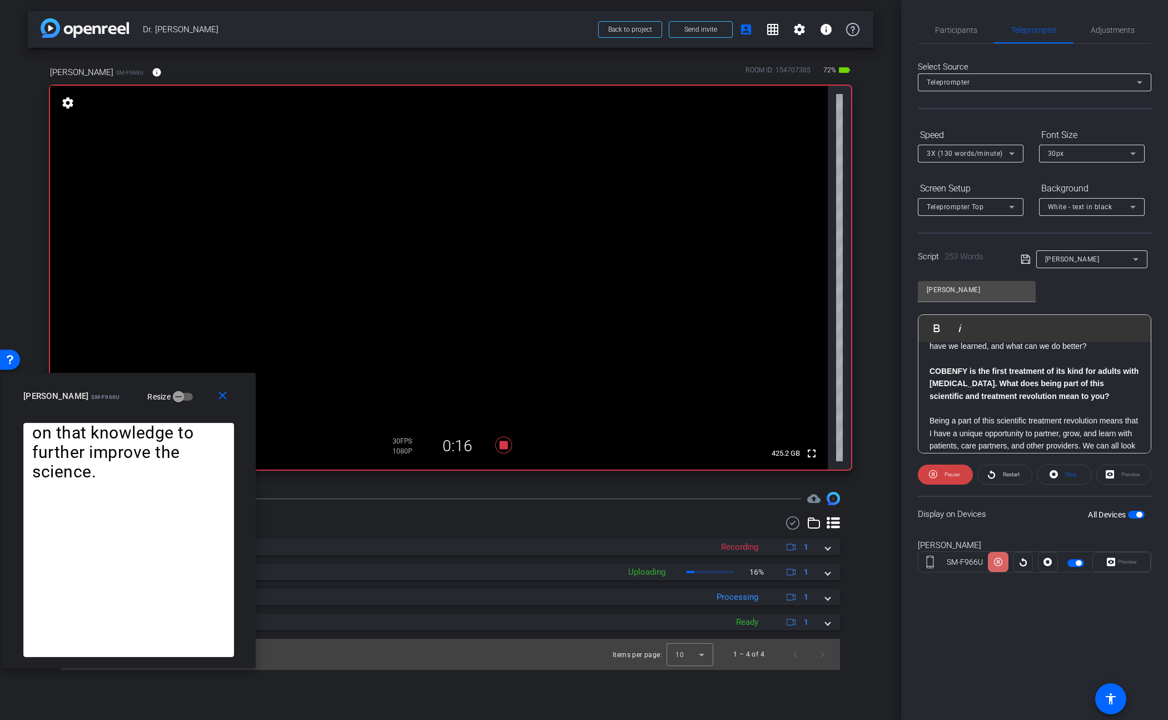
click at [997, 563] on icon at bounding box center [998, 562] width 8 height 8
click at [927, 396] on div "Thinking ahead, how can the upcoming COBENFY Speaker Training help you connect …" at bounding box center [1035, 302] width 232 height 495
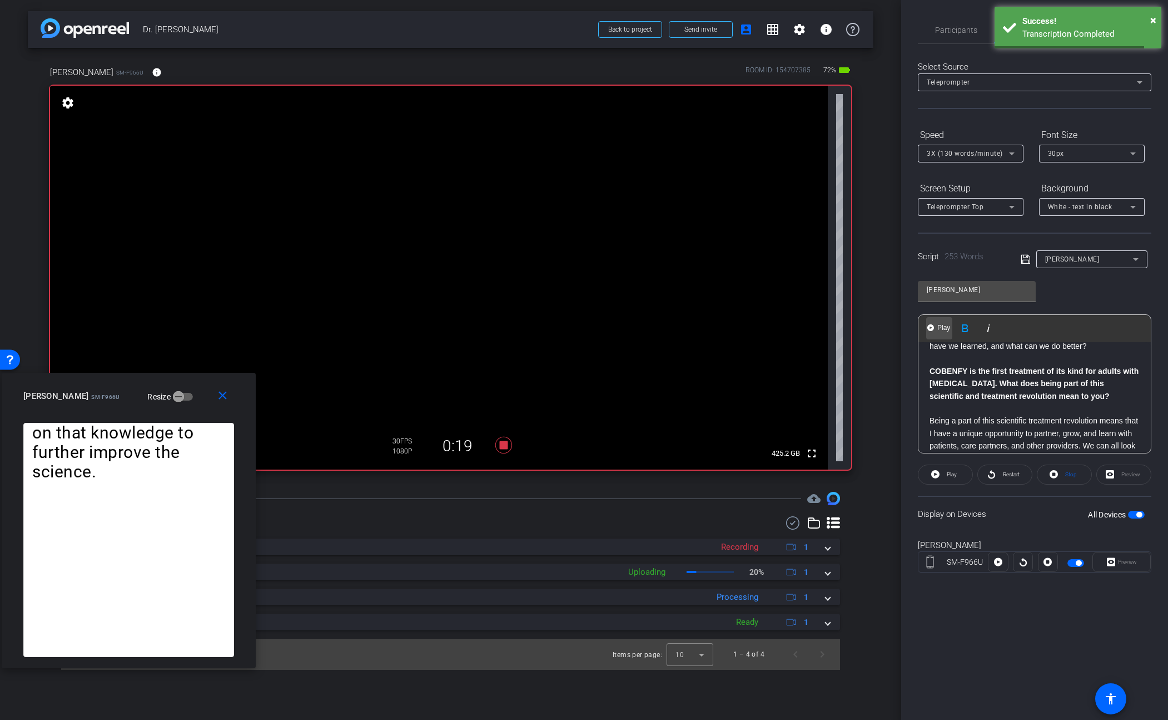
click at [938, 324] on span "Play" at bounding box center [943, 327] width 17 height 9
click at [938, 326] on span "Play" at bounding box center [943, 327] width 17 height 9
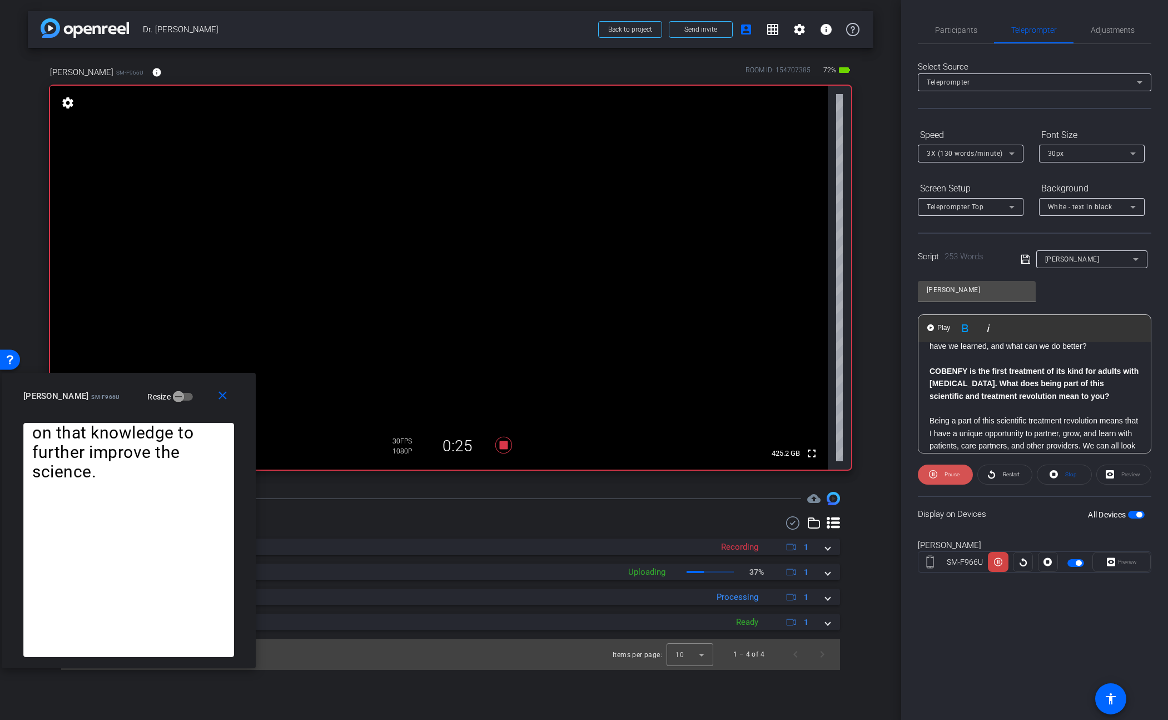
click at [950, 473] on span "Pause" at bounding box center [952, 474] width 15 height 6
click at [951, 28] on span "Participants" at bounding box center [956, 30] width 42 height 8
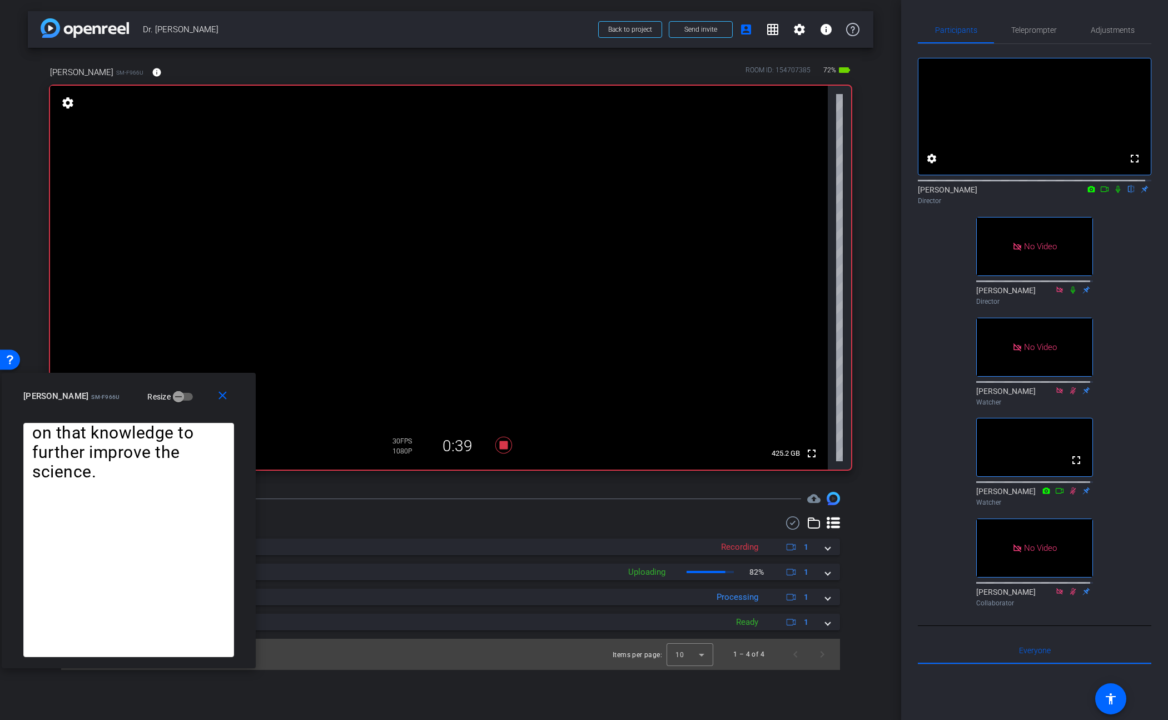
click at [1101, 193] on icon at bounding box center [1105, 189] width 9 height 8
click at [1127, 193] on icon at bounding box center [1131, 189] width 9 height 8
click at [1020, 26] on span "Teleprompter" at bounding box center [1035, 30] width 46 height 8
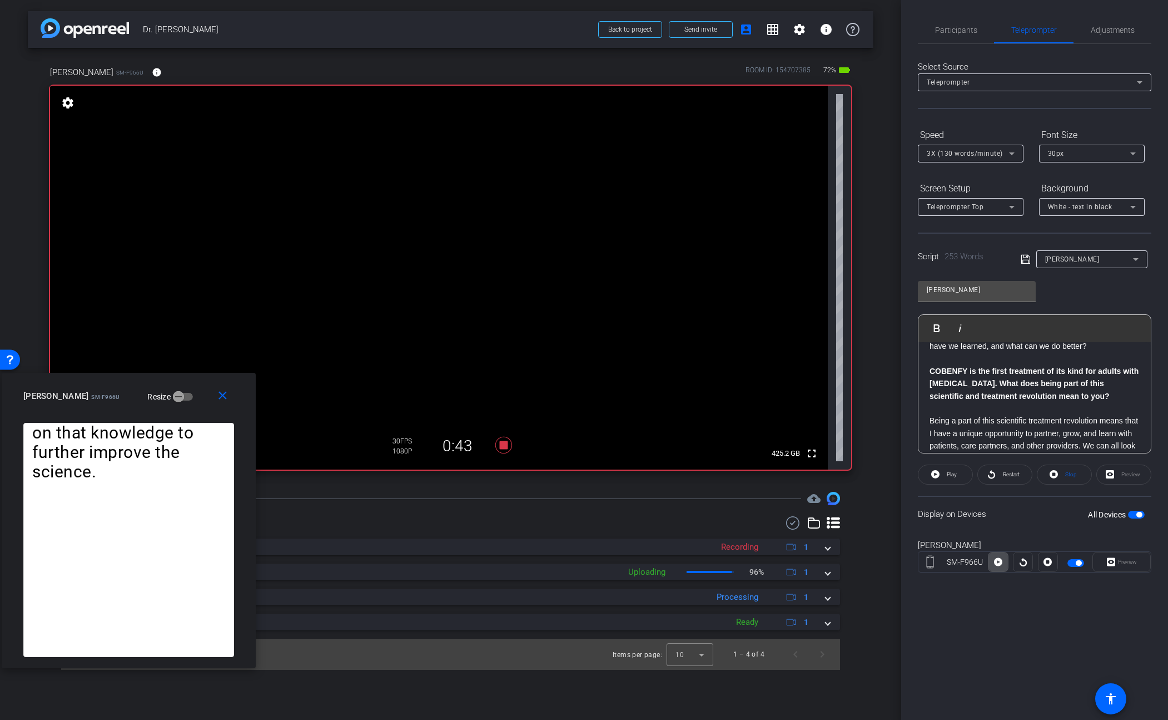
click at [998, 565] on icon at bounding box center [998, 562] width 8 height 8
click at [999, 558] on icon at bounding box center [998, 562] width 8 height 8
click at [928, 395] on div "Thinking ahead, how can the upcoming COBENFY Speaker Training help you connect …" at bounding box center [1035, 302] width 232 height 495
click at [937, 331] on span "Play" at bounding box center [943, 327] width 17 height 9
click at [938, 327] on span "Play" at bounding box center [943, 327] width 17 height 9
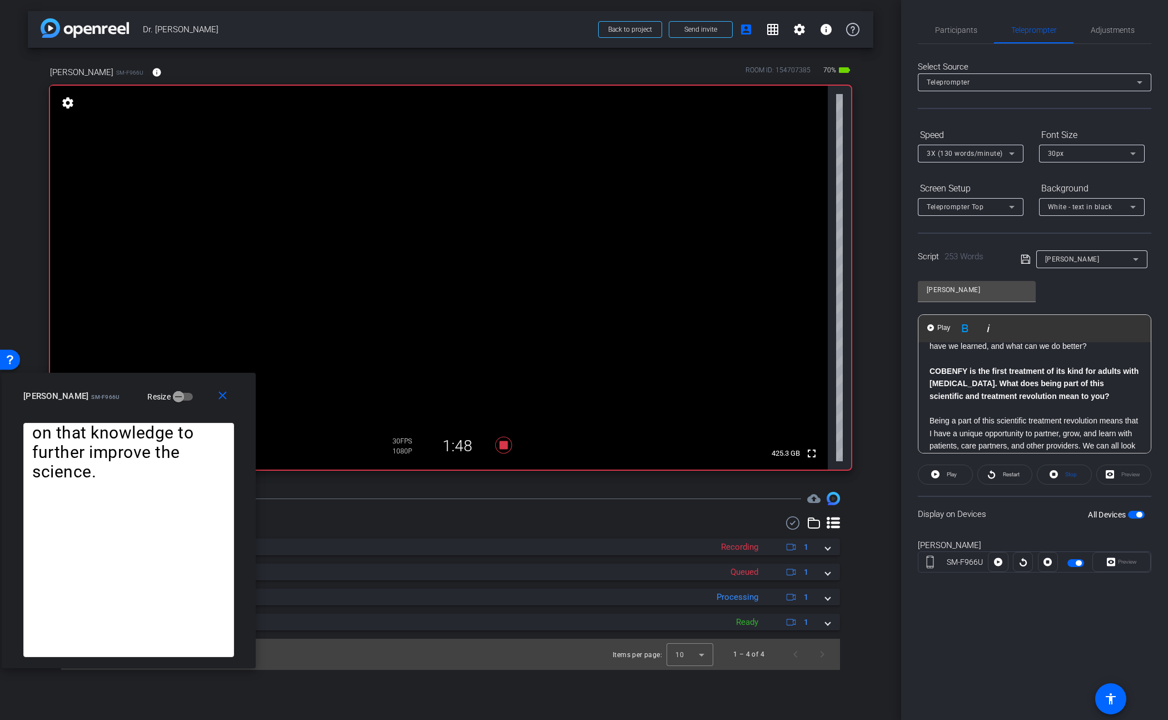
click at [999, 561] on icon at bounding box center [998, 562] width 8 height 8
click at [997, 561] on icon at bounding box center [998, 562] width 8 height 8
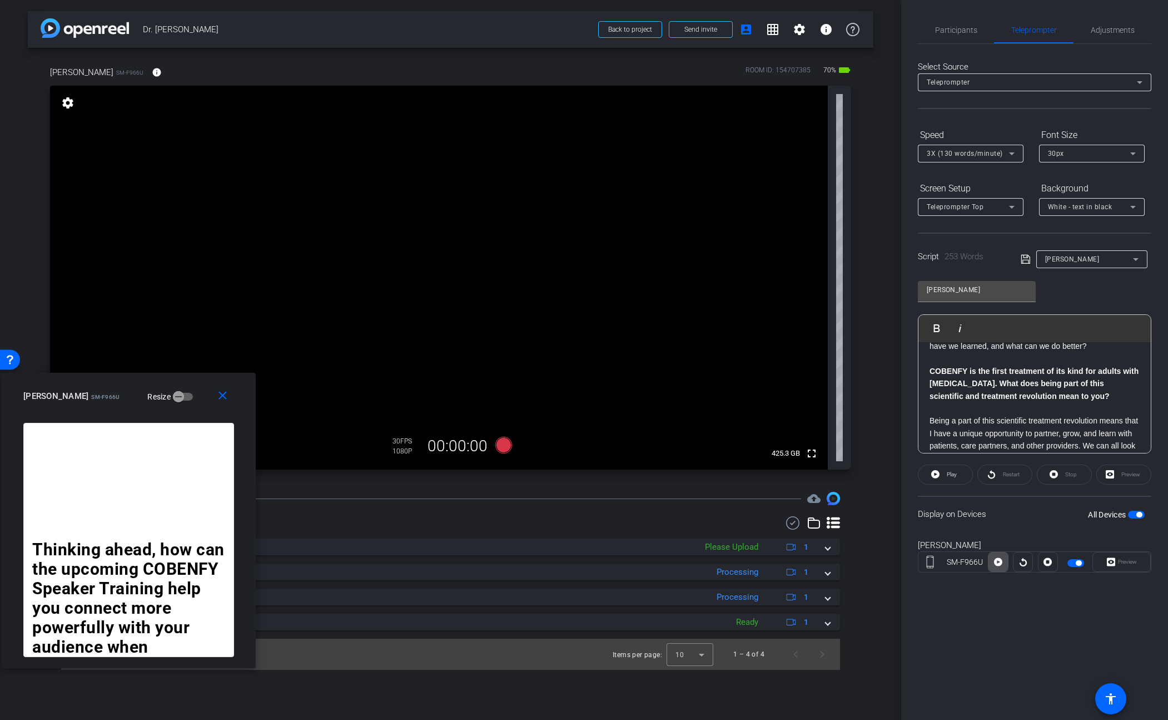
click at [1000, 563] on icon at bounding box center [998, 562] width 8 height 8
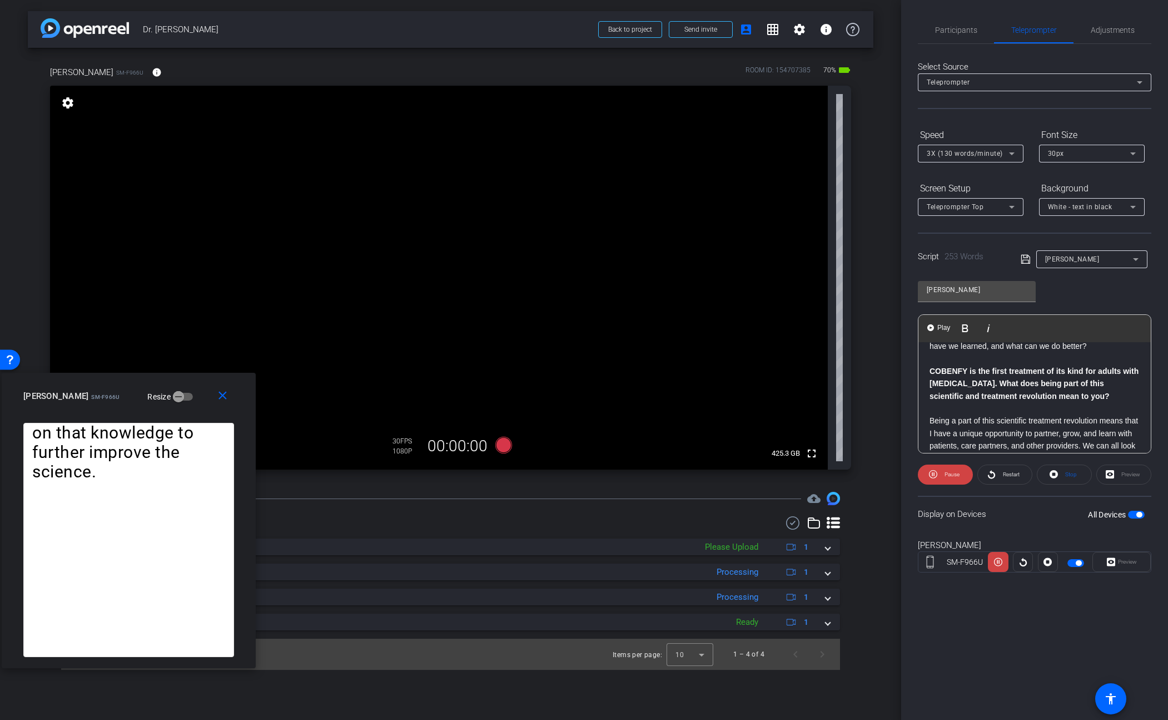
click at [930, 395] on strong "COBENFY is the first treatment of its kind for adults with [MEDICAL_DATA]. What…" at bounding box center [1034, 383] width 209 height 34
click at [936, 330] on span "Play" at bounding box center [943, 327] width 17 height 9
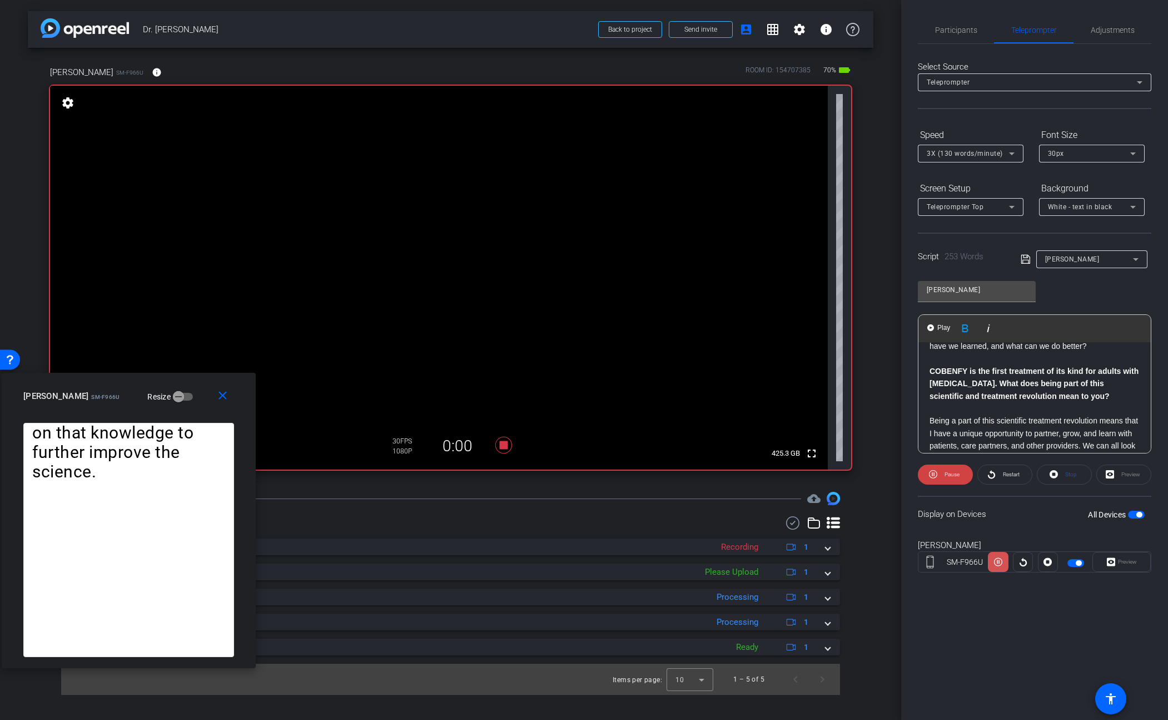
click at [995, 563] on icon at bounding box center [998, 561] width 8 height 17
click at [997, 562] on icon at bounding box center [998, 561] width 8 height 17
click at [1000, 562] on icon at bounding box center [998, 561] width 8 height 17
click at [997, 562] on icon at bounding box center [998, 562] width 8 height 8
click at [998, 561] on icon at bounding box center [998, 561] width 8 height 17
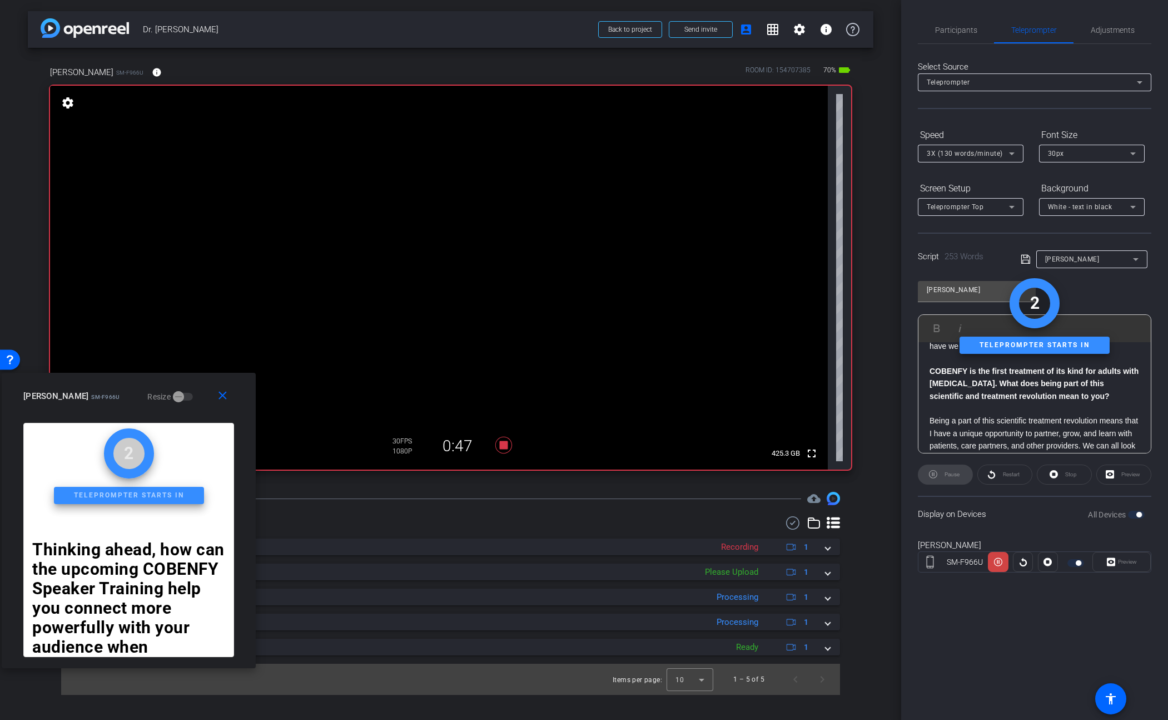
click at [933, 397] on strong "COBENFY is the first treatment of its kind for adults with [MEDICAL_DATA]. What…" at bounding box center [1034, 383] width 209 height 34
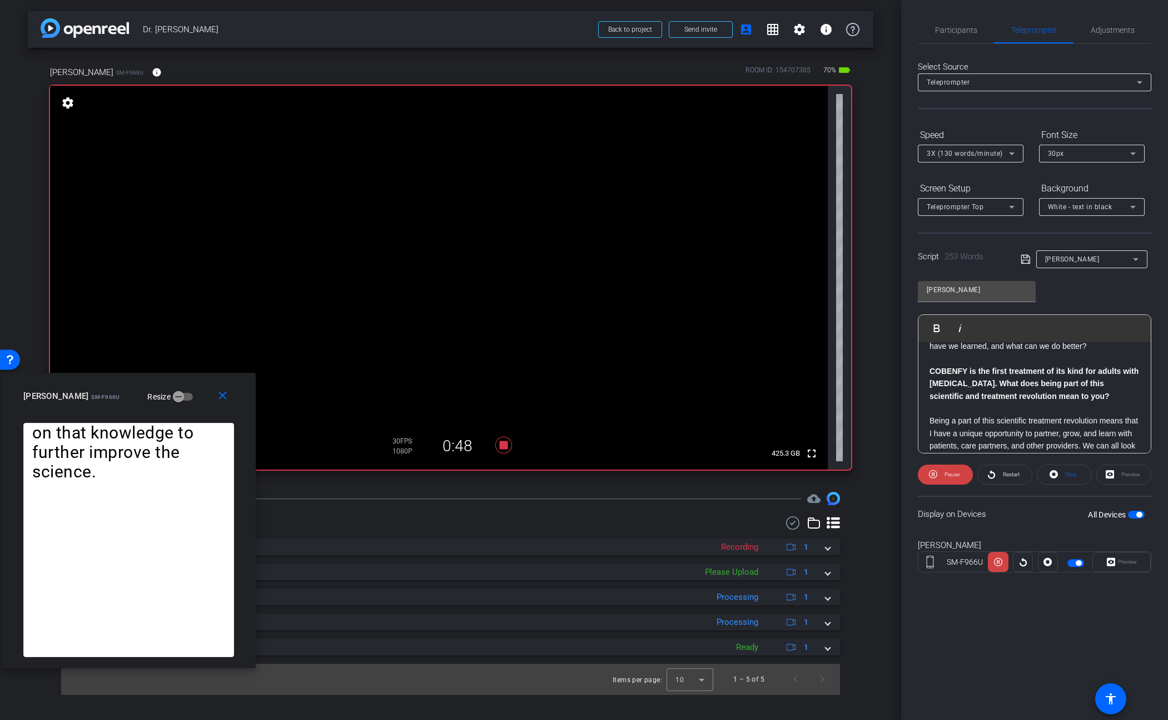
click at [929, 396] on div "Thinking ahead, how can the upcoming COBENFY Speaker Training help you connect …" at bounding box center [1035, 302] width 232 height 495
click at [939, 326] on span "Play" at bounding box center [943, 327] width 17 height 9
click at [998, 564] on icon at bounding box center [998, 561] width 8 height 17
click at [999, 562] on icon at bounding box center [998, 561] width 8 height 17
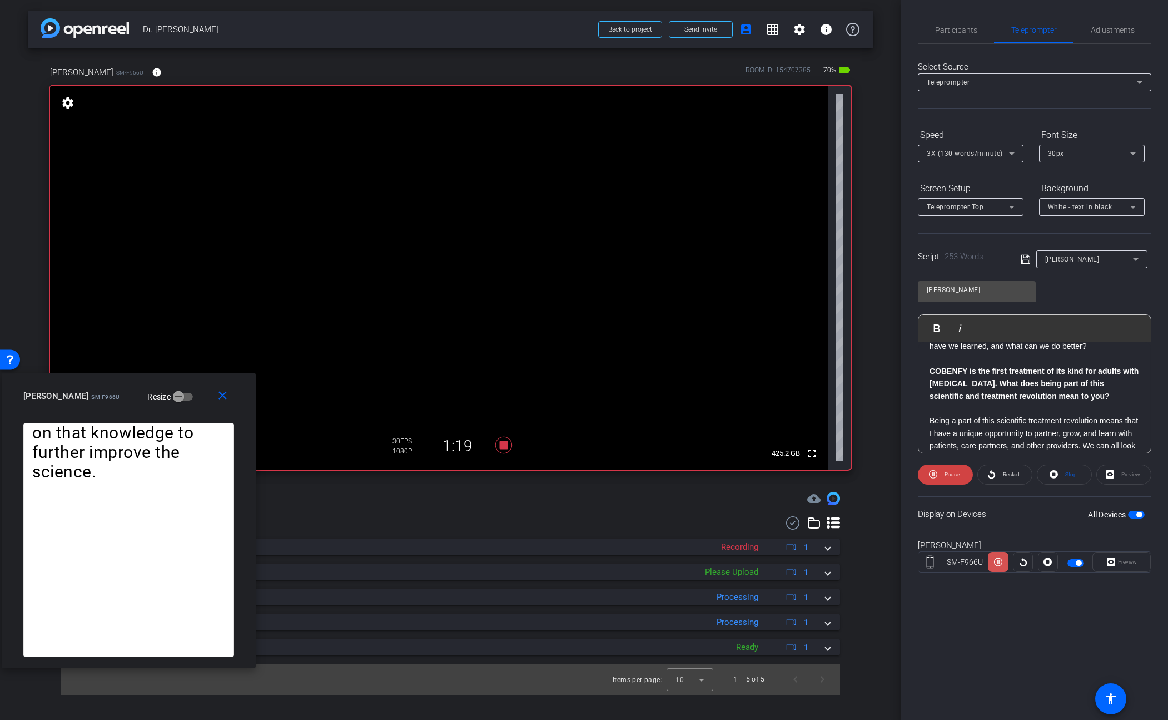
click at [997, 557] on icon at bounding box center [998, 561] width 8 height 17
click at [998, 561] on icon at bounding box center [998, 561] width 8 height 17
click at [998, 563] on icon at bounding box center [998, 562] width 8 height 8
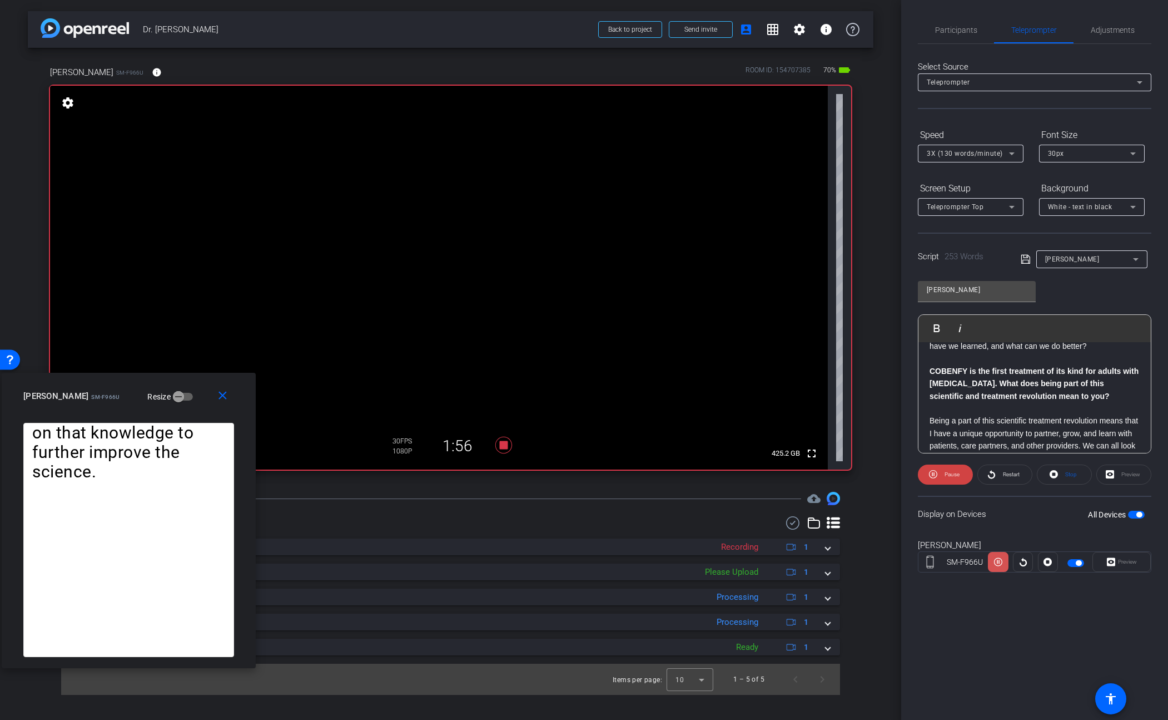
click at [996, 563] on icon at bounding box center [998, 561] width 8 height 17
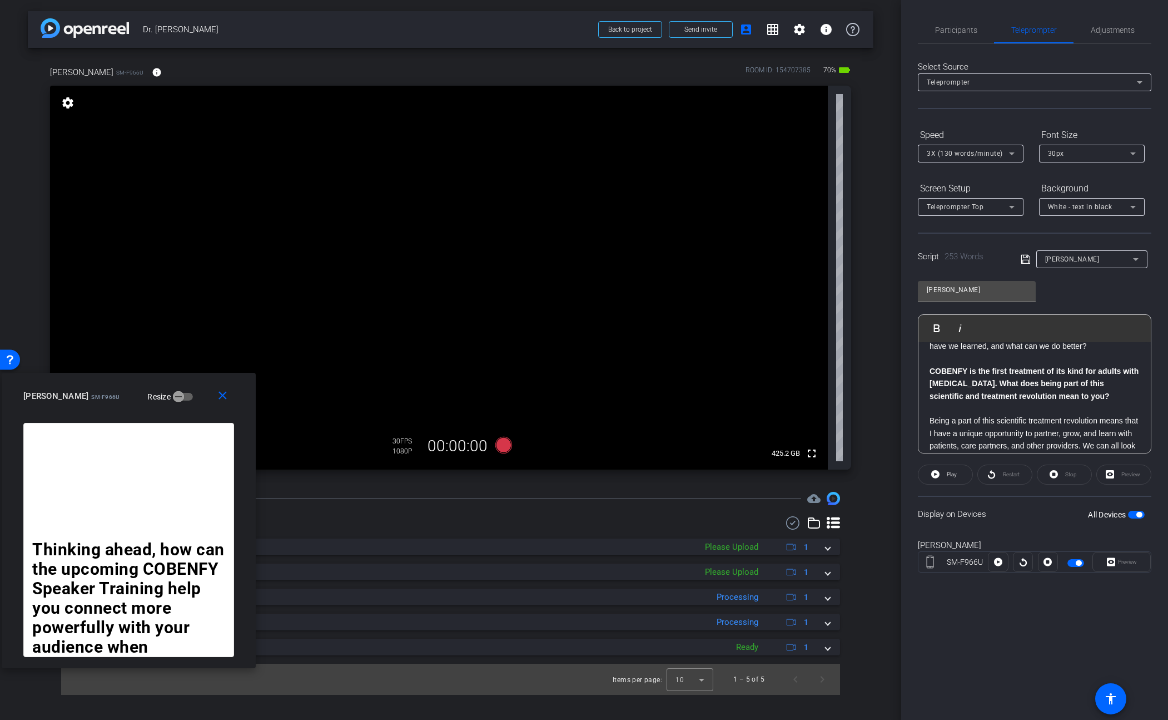
click at [1073, 562] on span "button" at bounding box center [1076, 563] width 17 height 8
click at [966, 27] on span "Participants" at bounding box center [956, 30] width 42 height 8
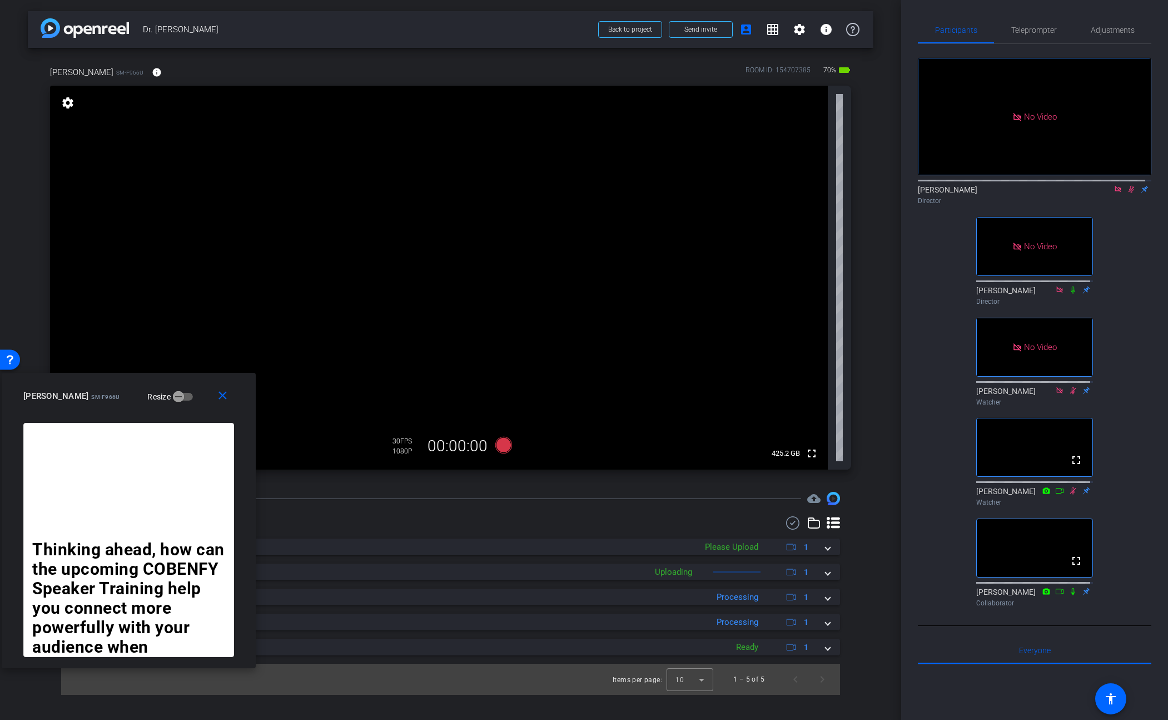
click at [1129, 186] on icon at bounding box center [1132, 189] width 6 height 7
click at [1114, 185] on icon at bounding box center [1118, 189] width 9 height 8
click at [221, 393] on mat-icon "close" at bounding box center [223, 396] width 14 height 14
